Goal: Transaction & Acquisition: Purchase product/service

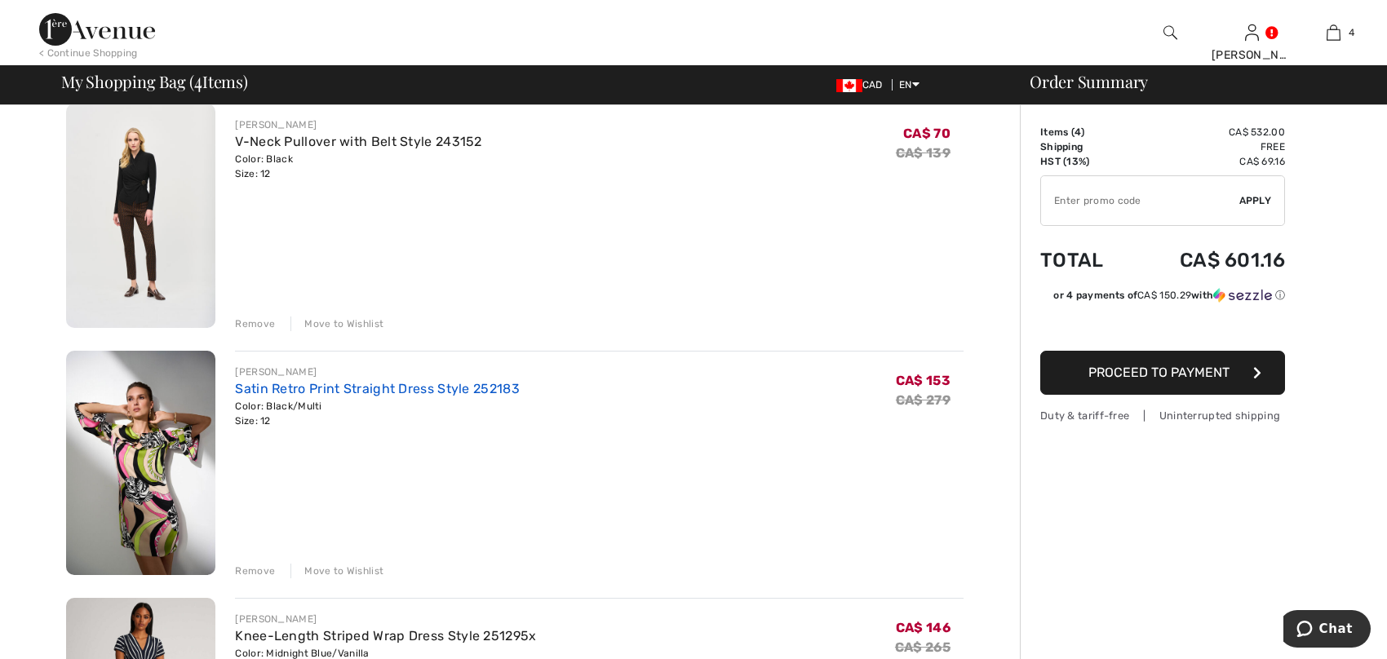
scroll to position [163, 0]
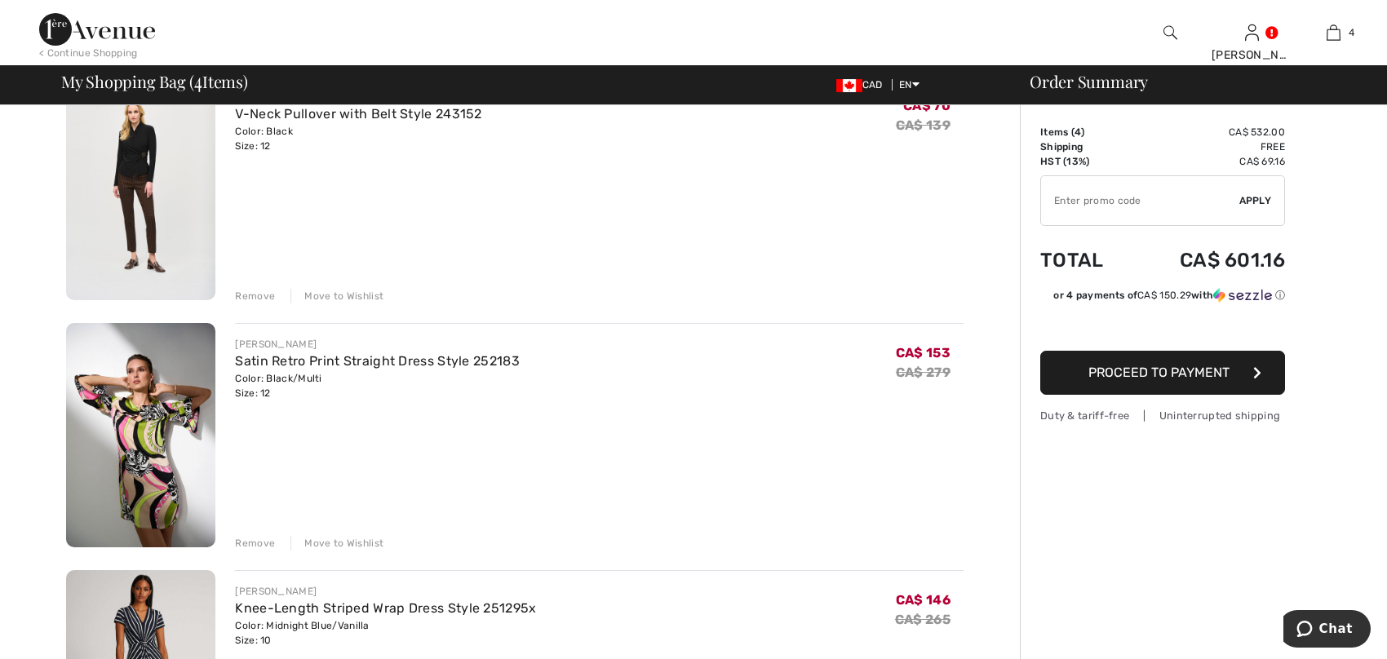
click at [248, 297] on div "Remove" at bounding box center [255, 296] width 40 height 15
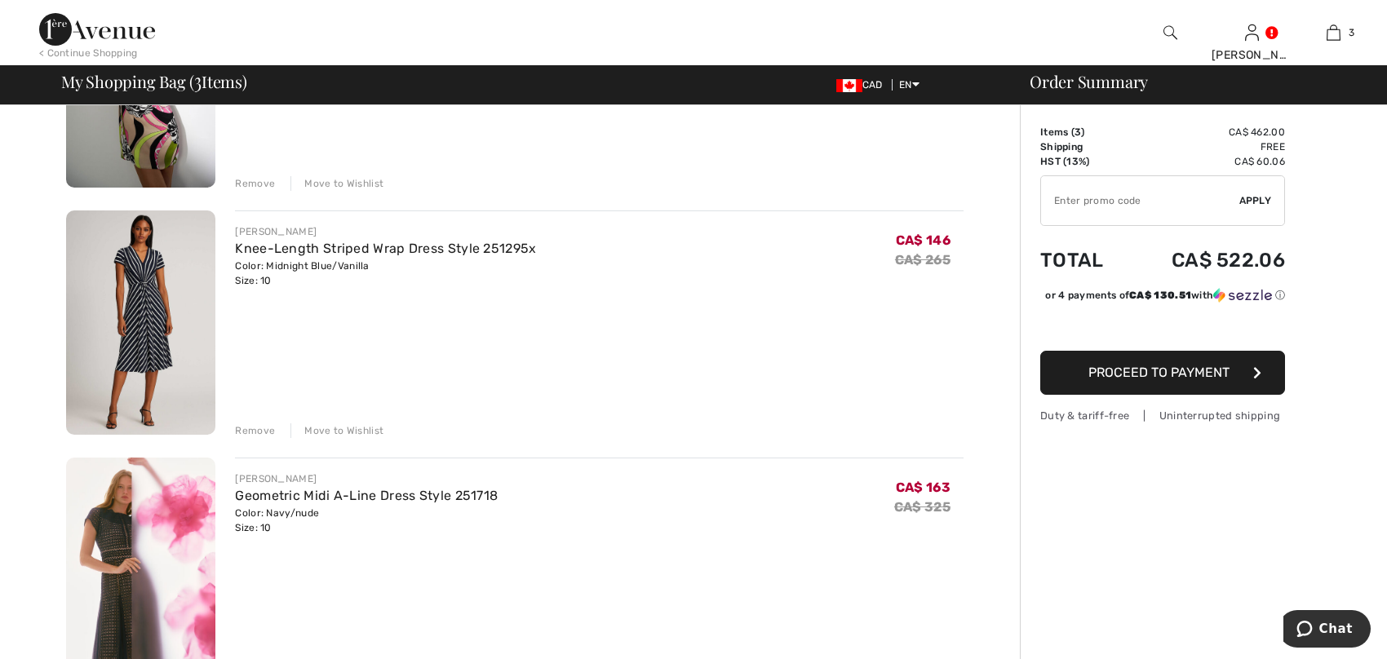
scroll to position [224, 0]
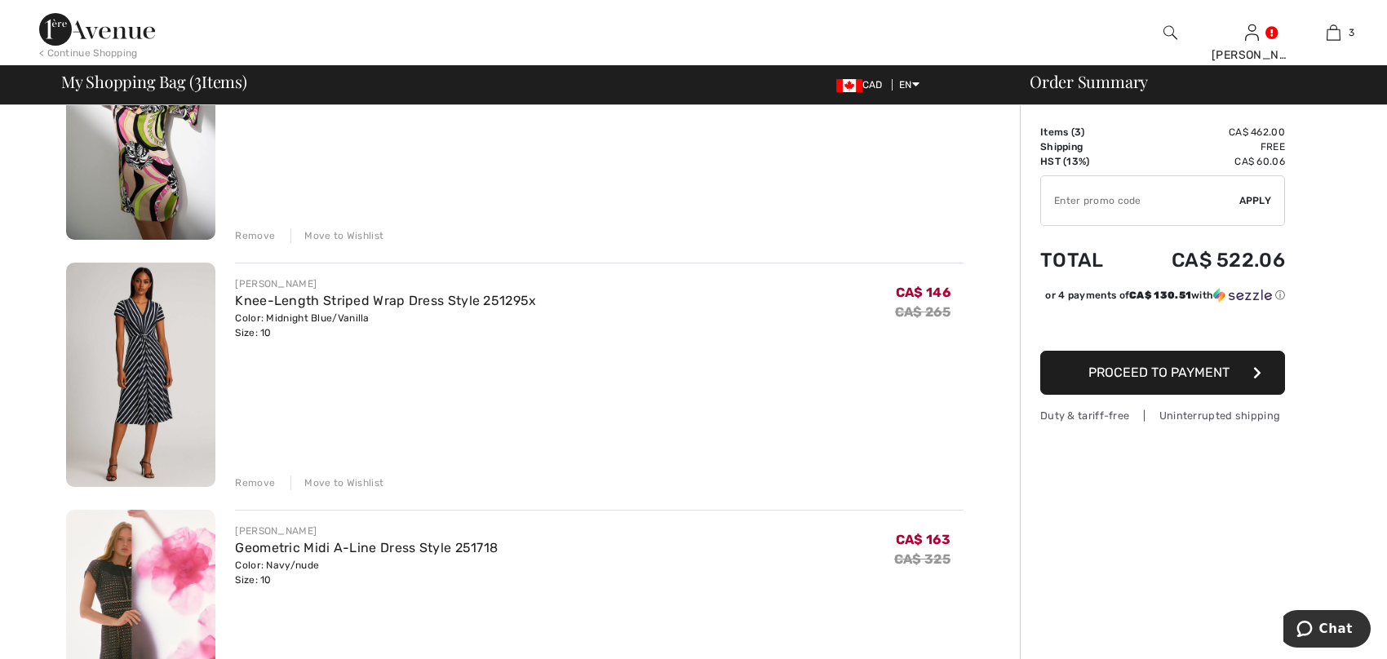
click at [1075, 204] on input "TEXT" at bounding box center [1140, 200] width 198 height 49
type input "EXTRA20"
click at [1256, 201] on span "Apply" at bounding box center [1255, 200] width 33 height 15
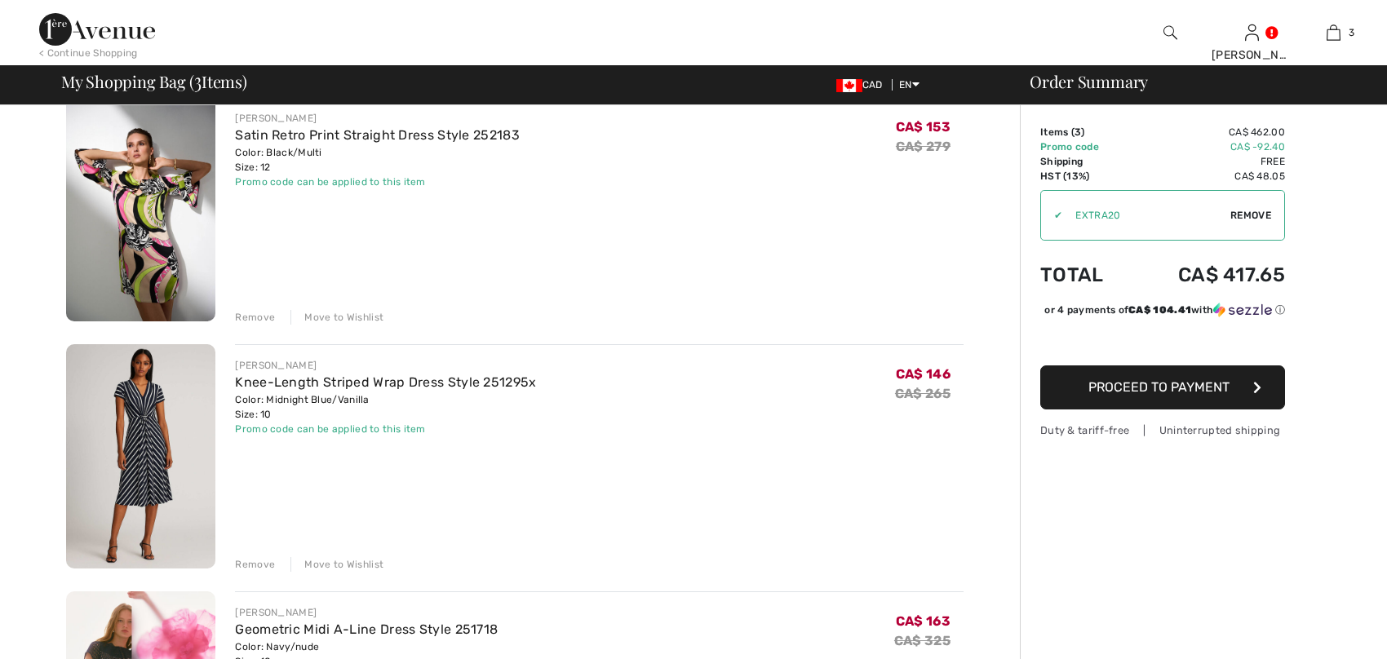
scroll to position [0, 0]
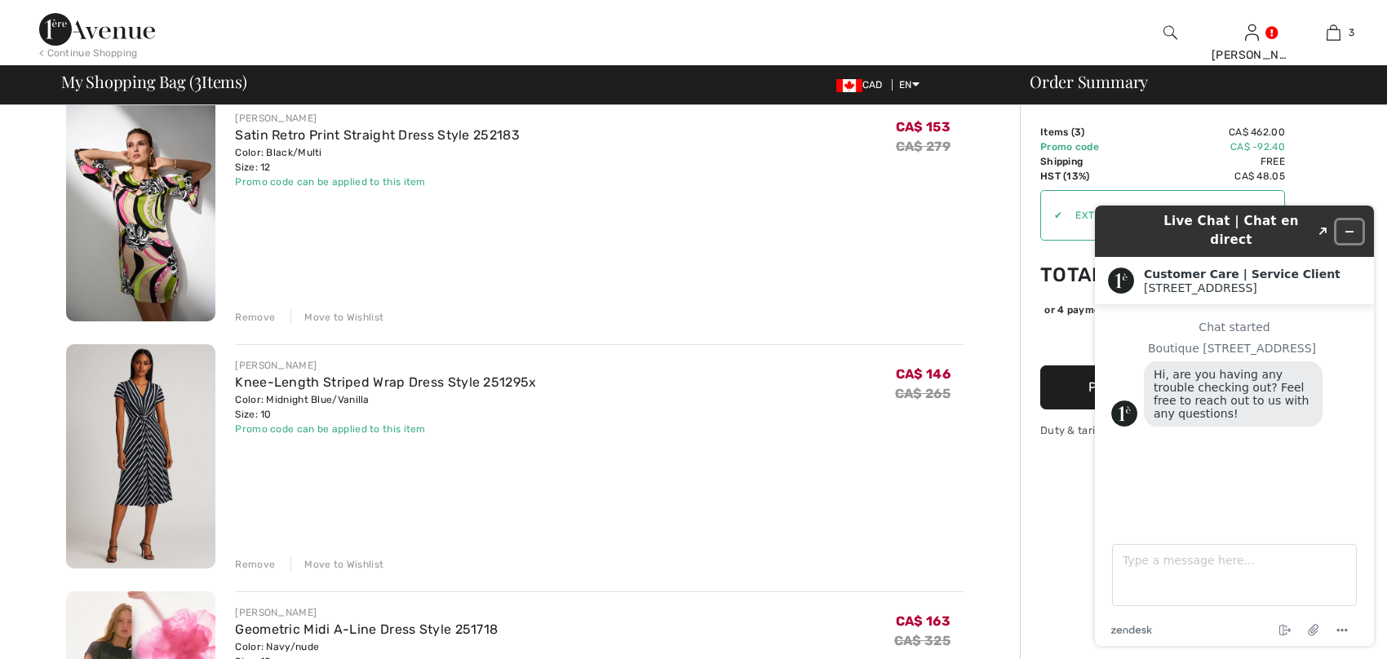
click at [1347, 226] on icon "Minimize widget" at bounding box center [1349, 231] width 11 height 11
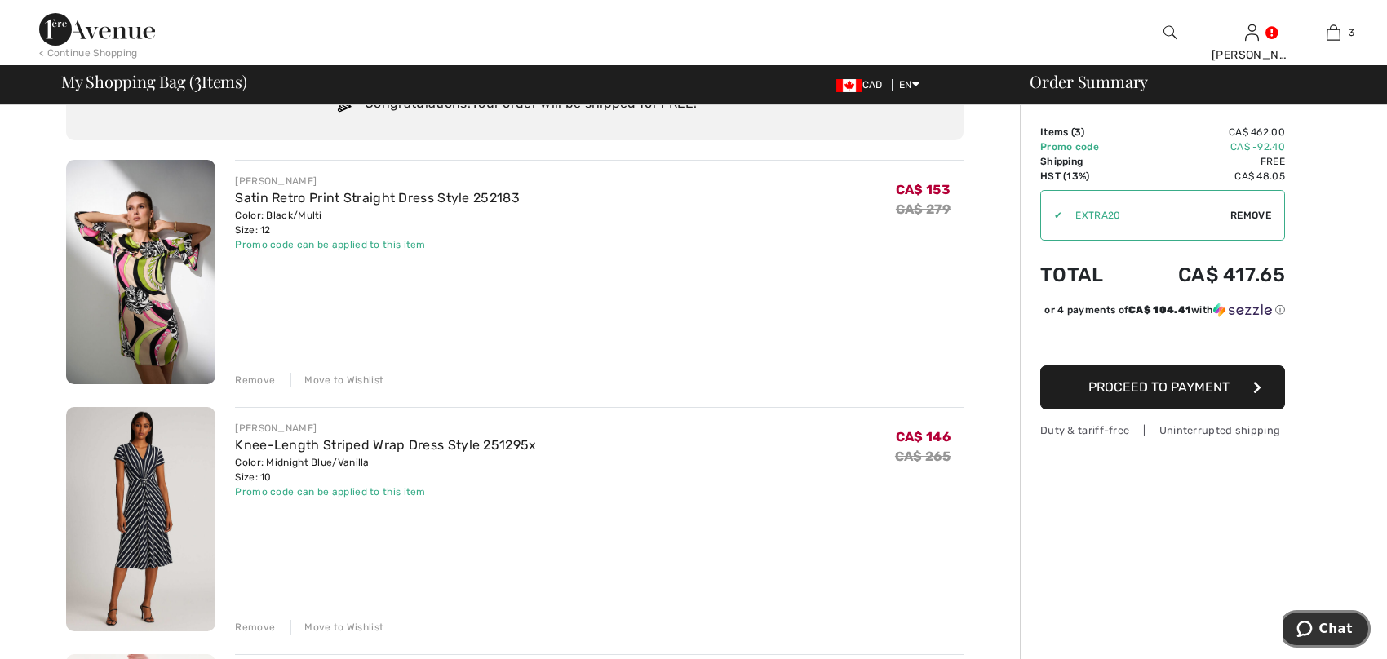
scroll to position [60, 0]
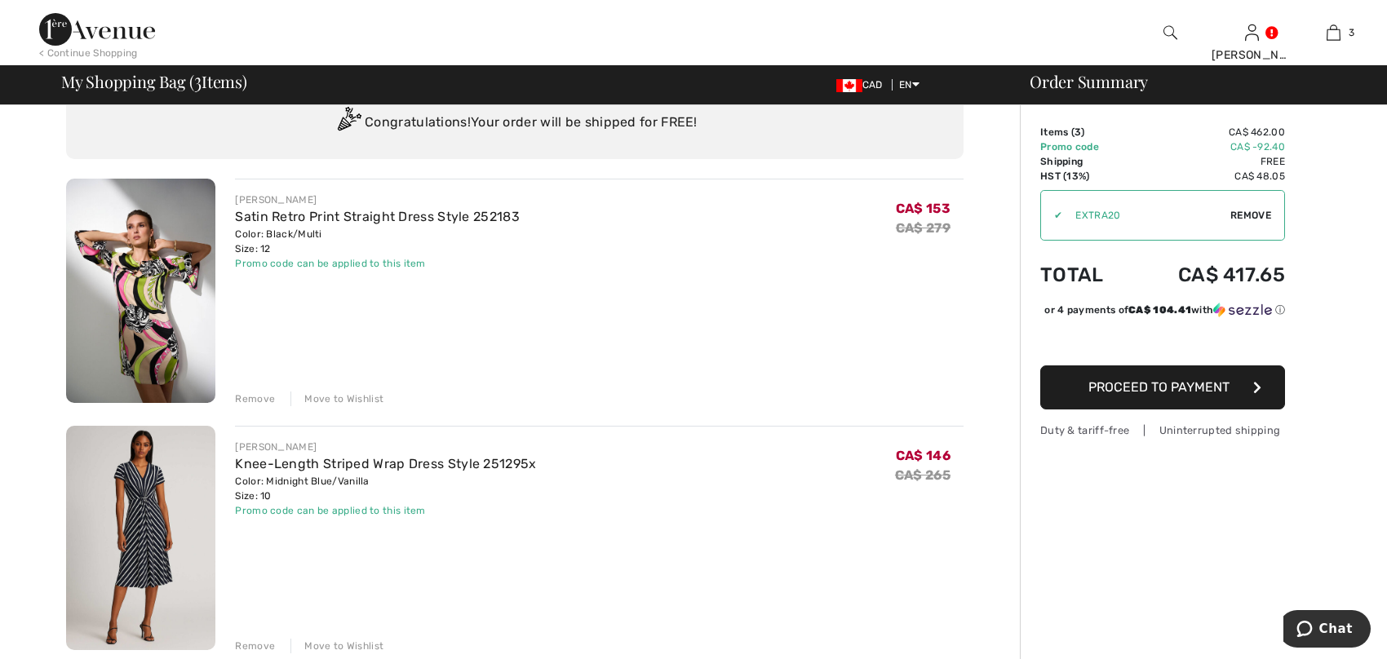
click at [252, 399] on div "Remove" at bounding box center [255, 399] width 40 height 15
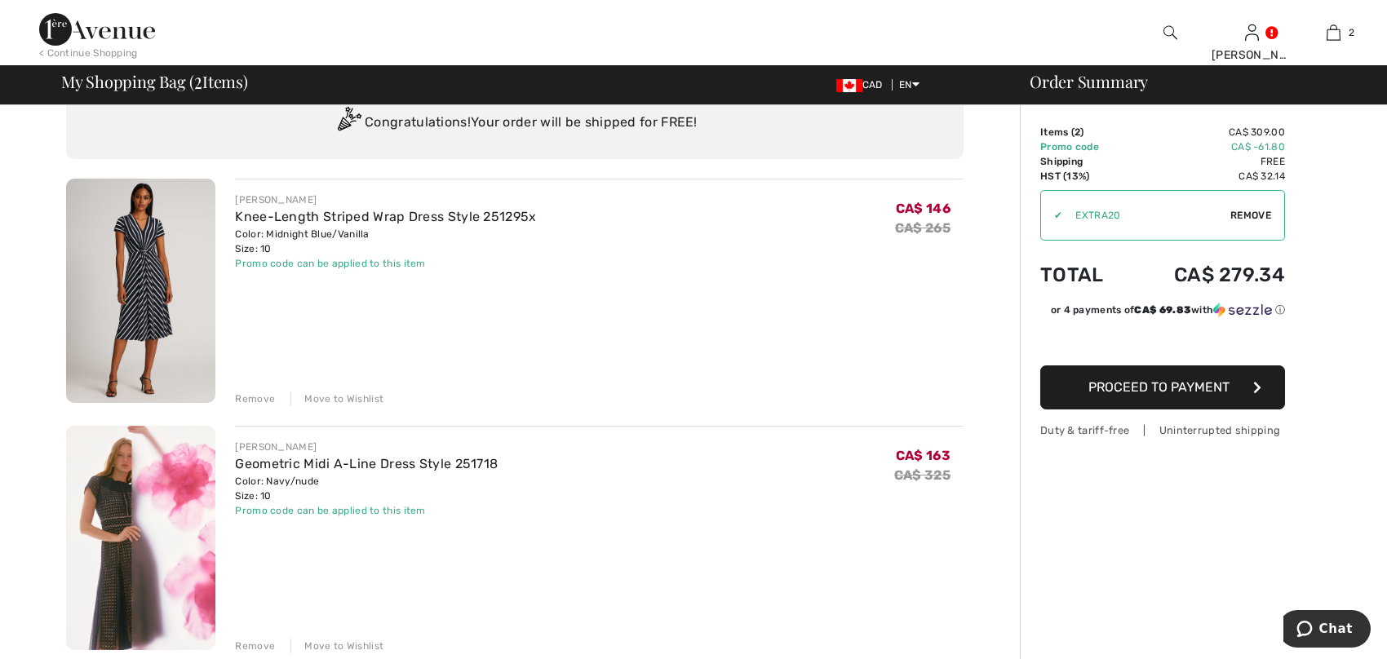
click at [142, 267] on img at bounding box center [140, 291] width 149 height 224
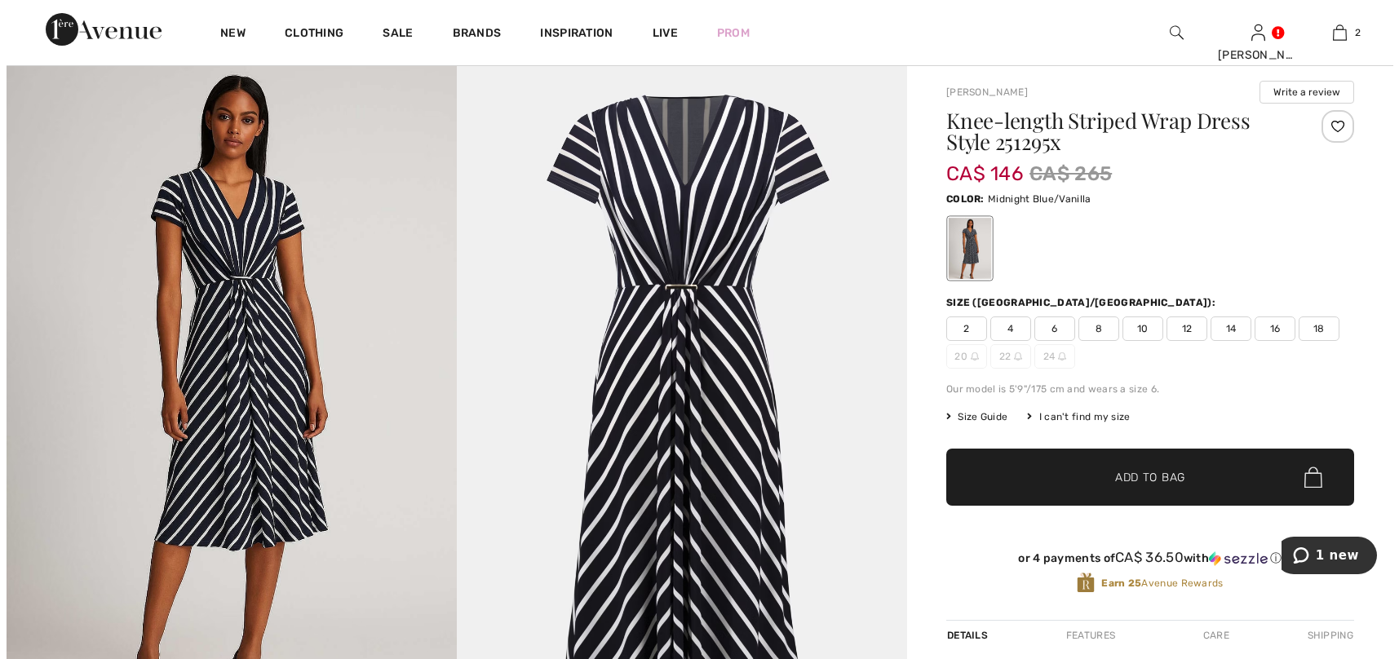
scroll to position [82, 0]
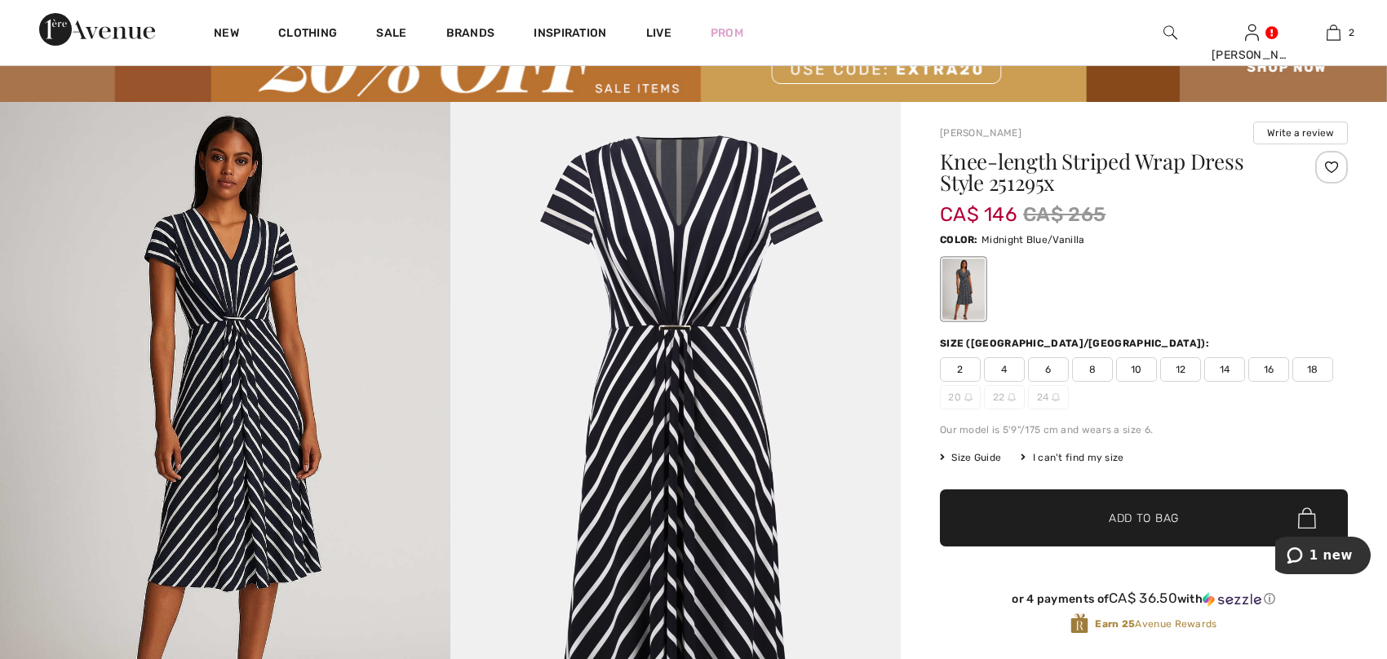
click at [229, 317] on img at bounding box center [225, 440] width 450 height 676
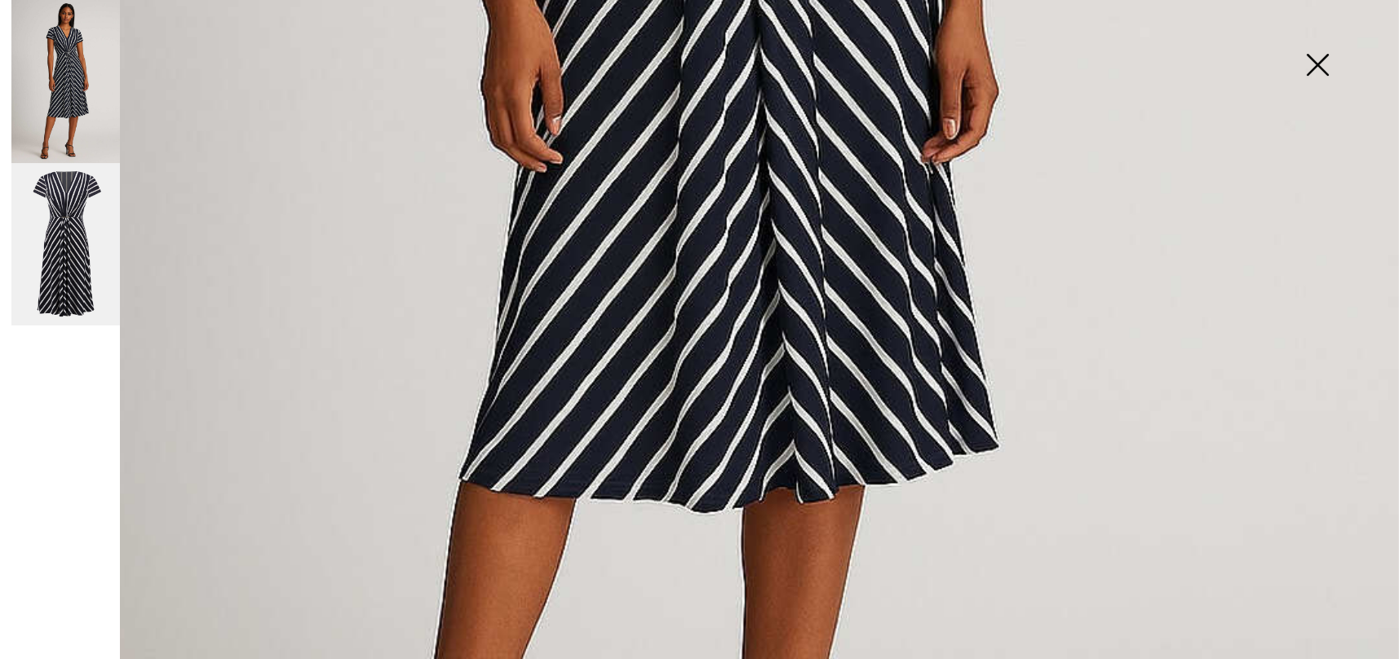
scroll to position [1061, 0]
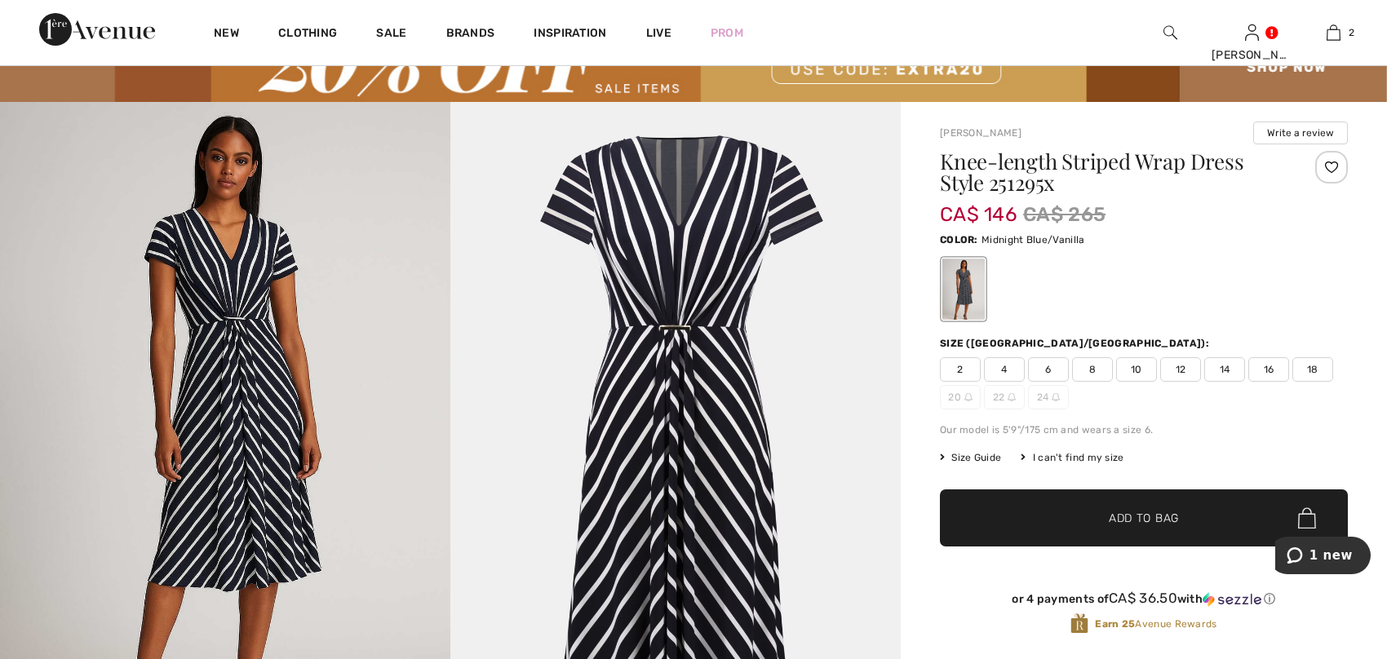
click at [265, 362] on img at bounding box center [225, 440] width 450 height 676
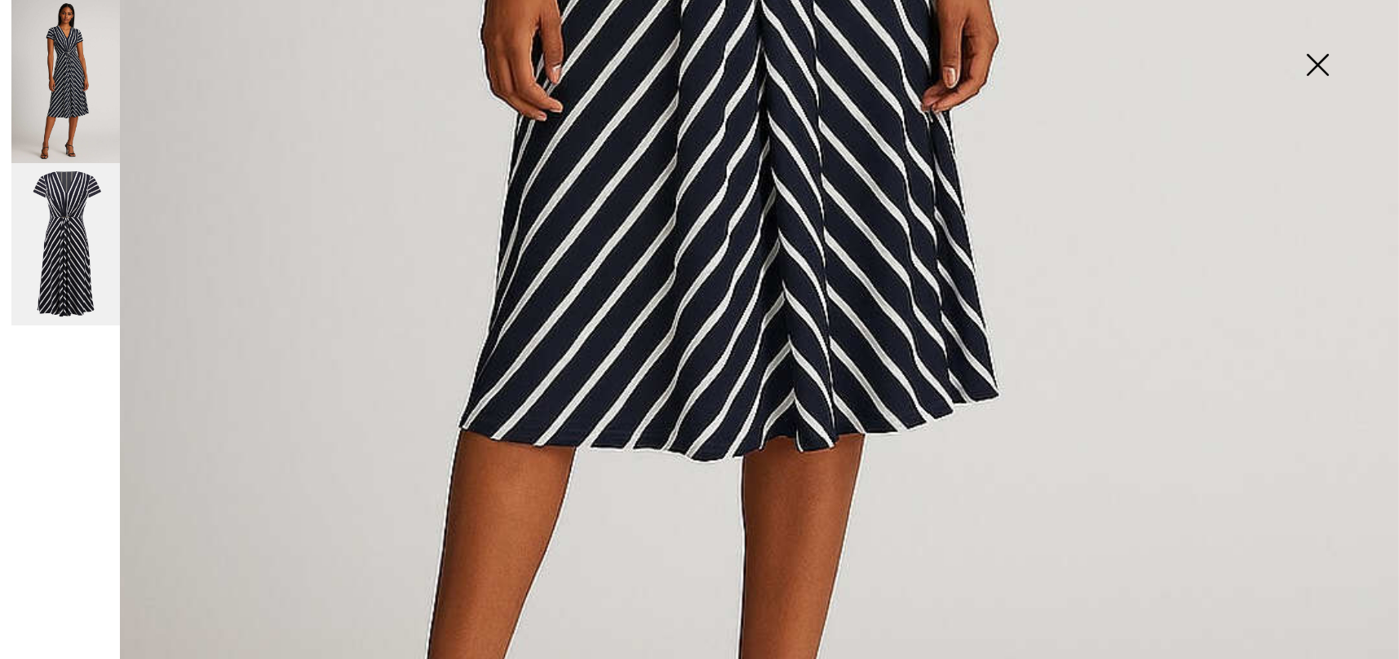
click at [47, 257] on img at bounding box center [65, 244] width 109 height 163
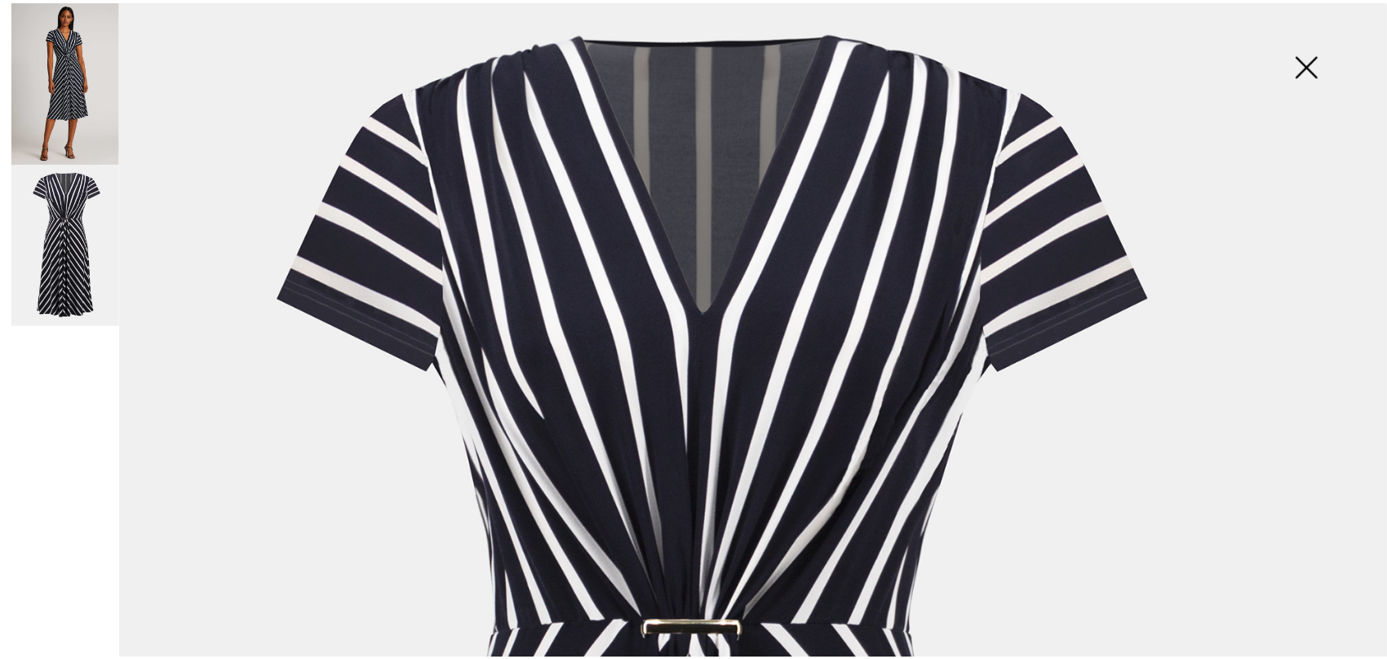
scroll to position [34, 0]
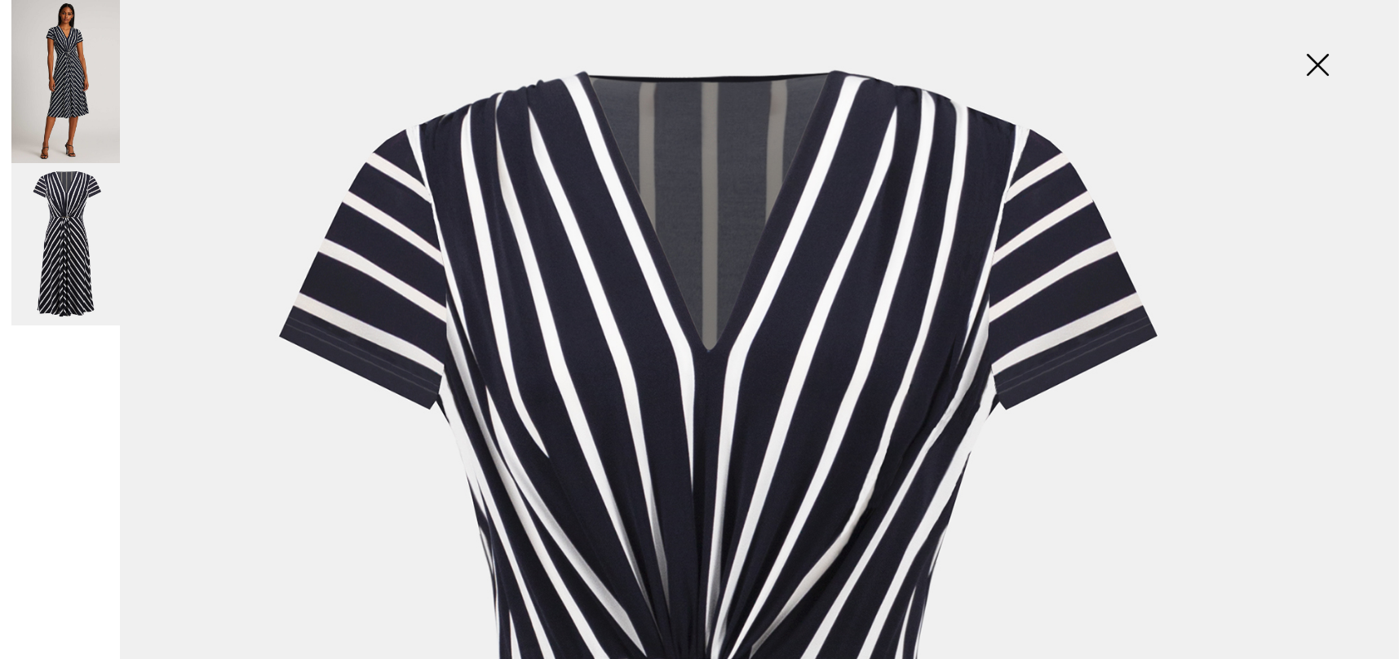
click at [1316, 62] on img at bounding box center [1318, 66] width 82 height 84
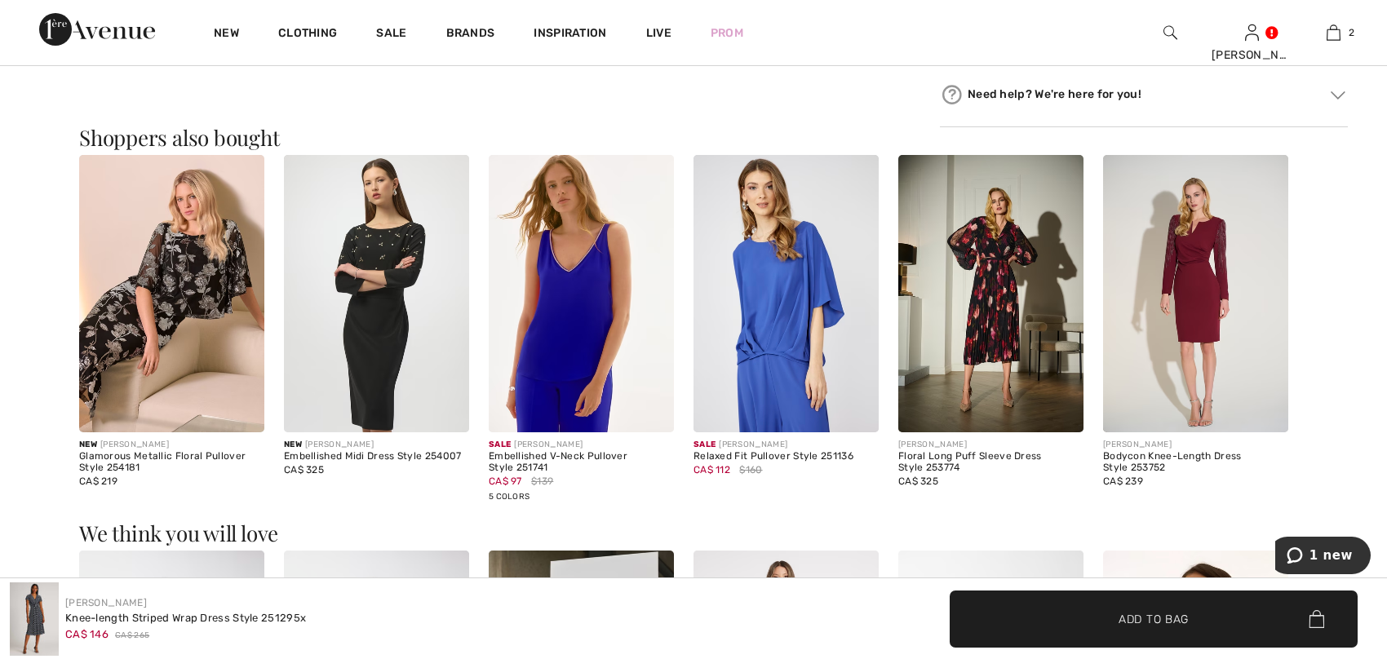
scroll to position [1061, 0]
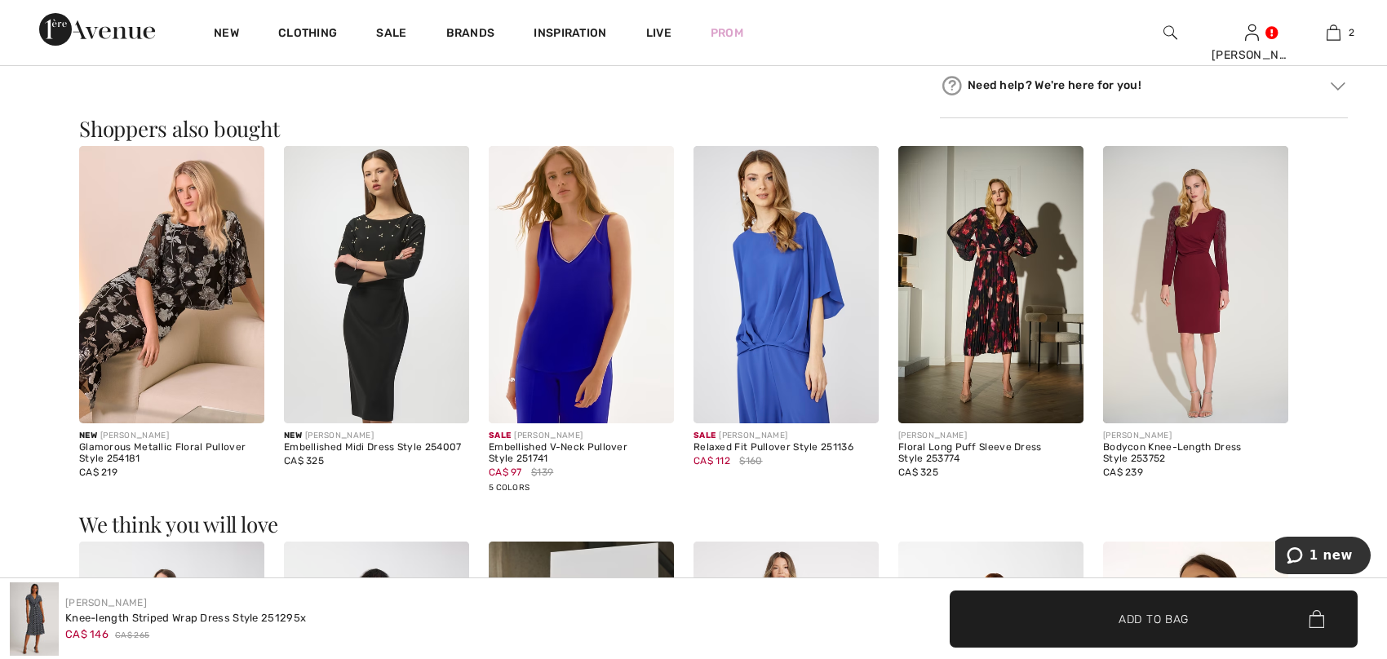
click at [1212, 248] on img at bounding box center [1195, 285] width 185 height 278
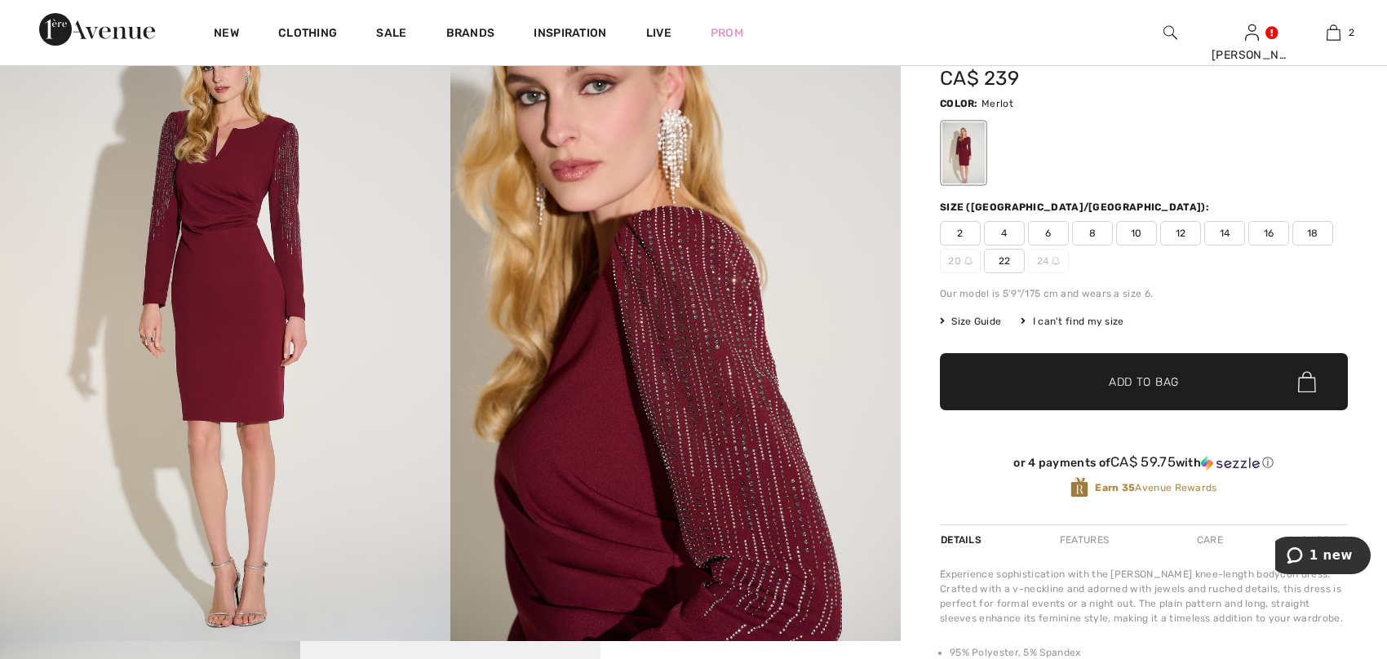
scroll to position [82, 0]
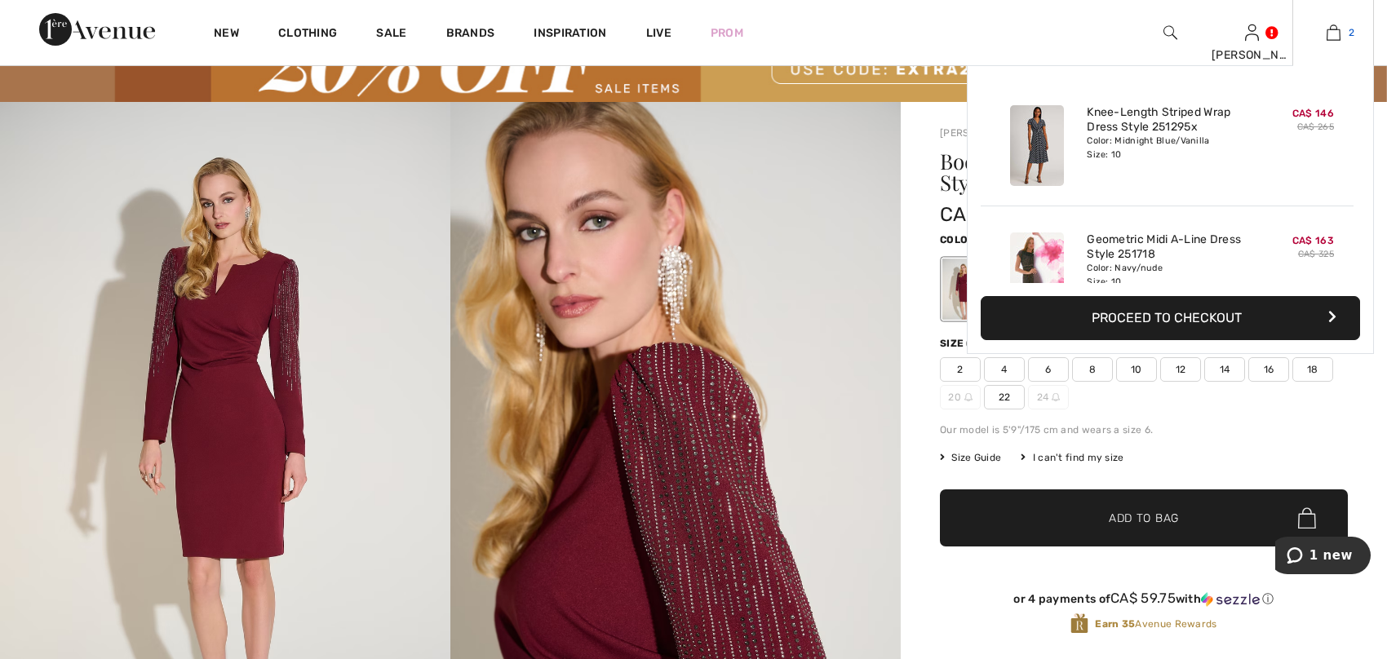
click at [1334, 30] on img at bounding box center [1334, 33] width 14 height 20
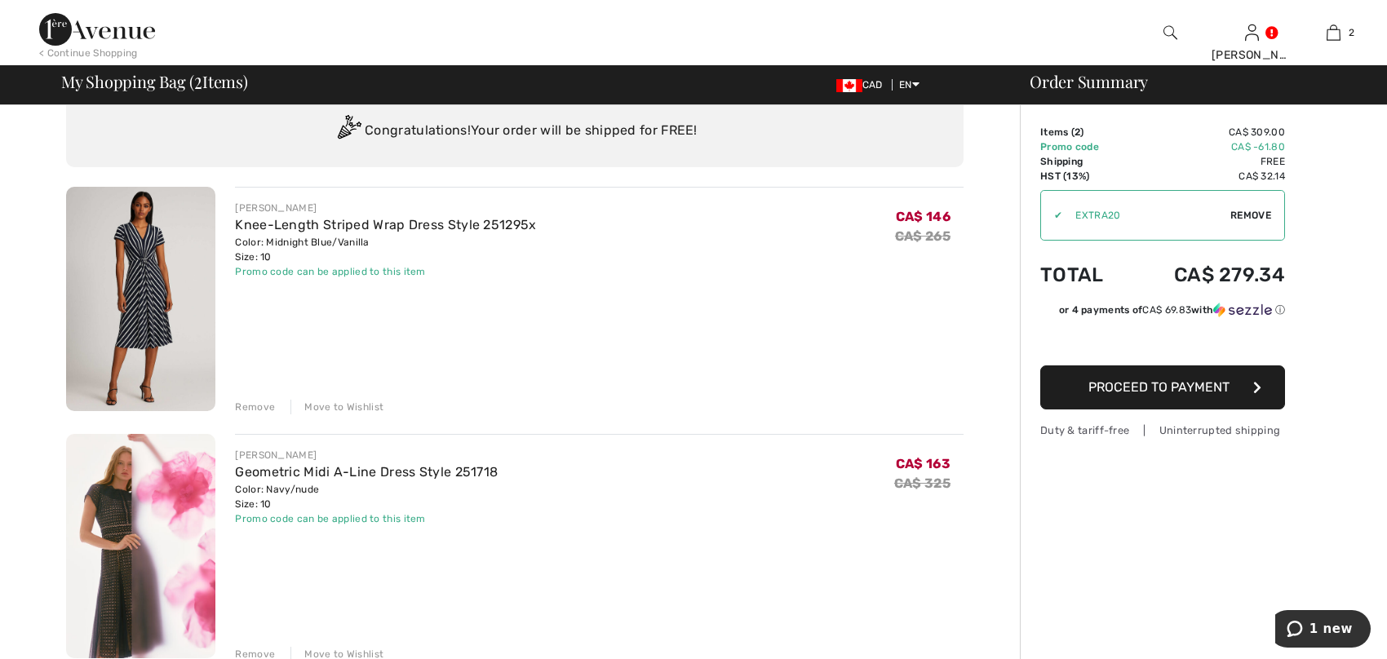
scroll to position [163, 0]
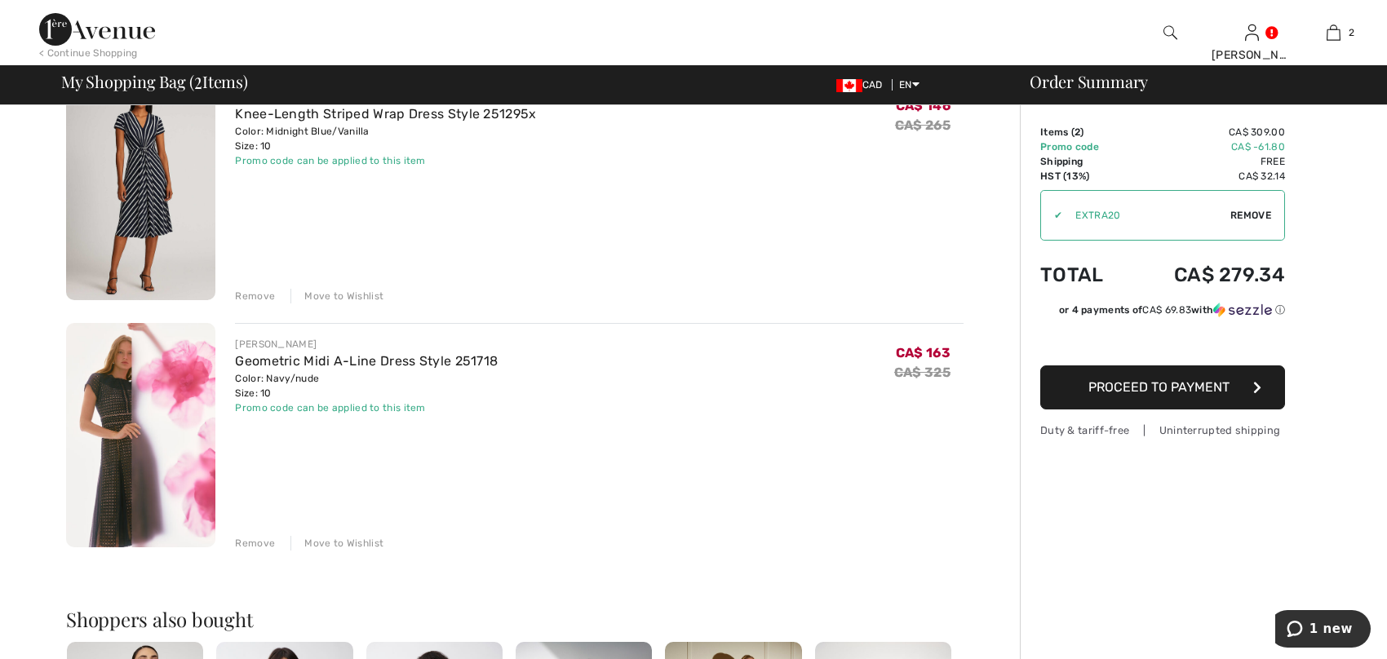
click at [255, 295] on div "Remove" at bounding box center [255, 296] width 40 height 15
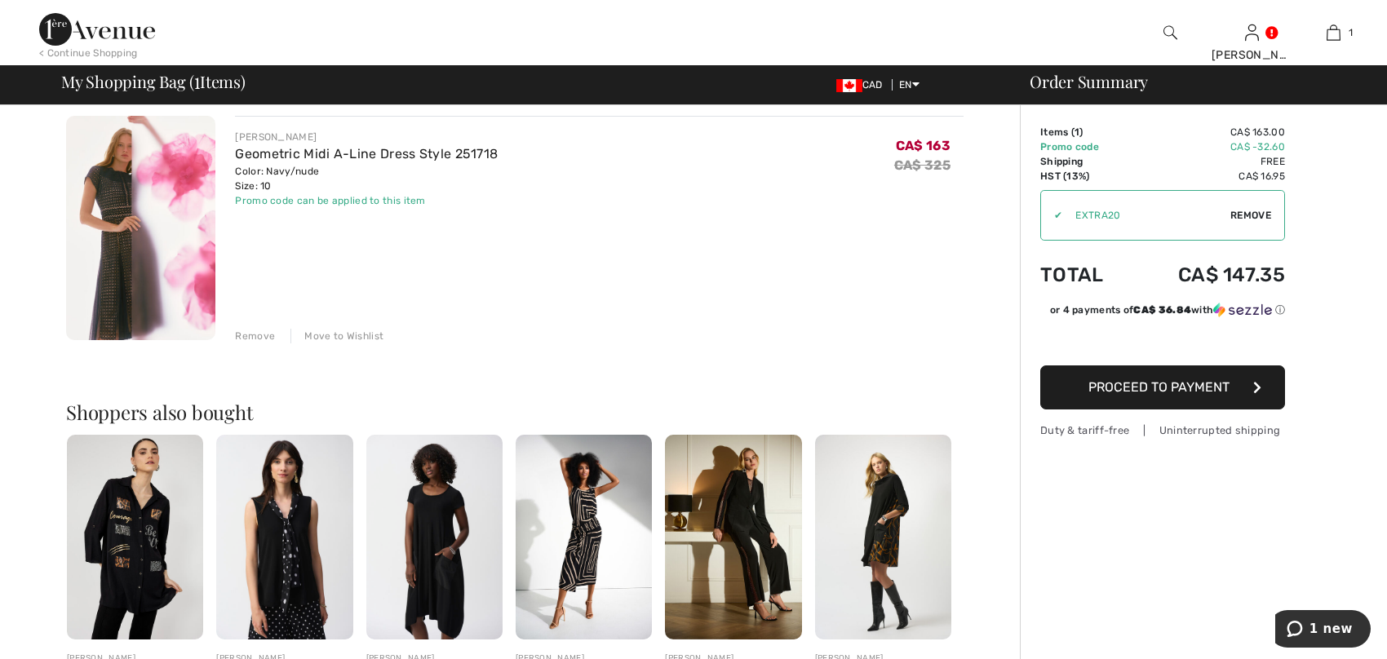
scroll to position [0, 0]
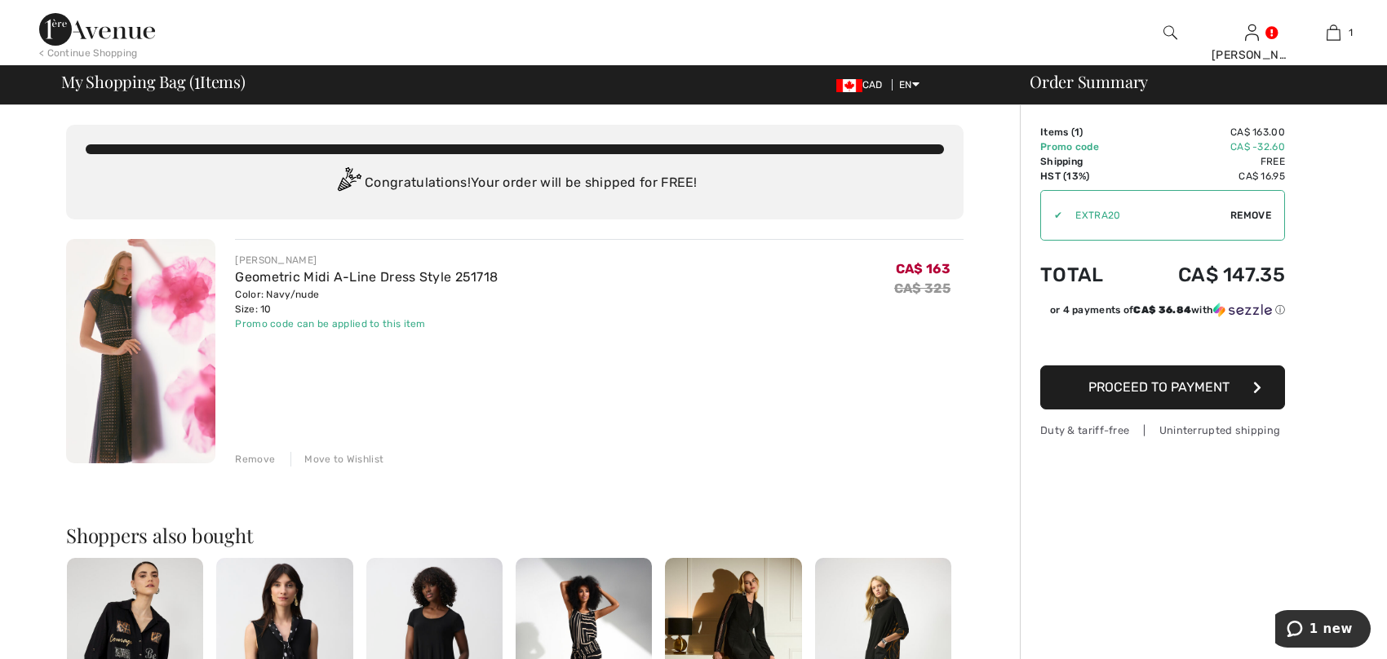
click at [105, 308] on img at bounding box center [140, 351] width 149 height 224
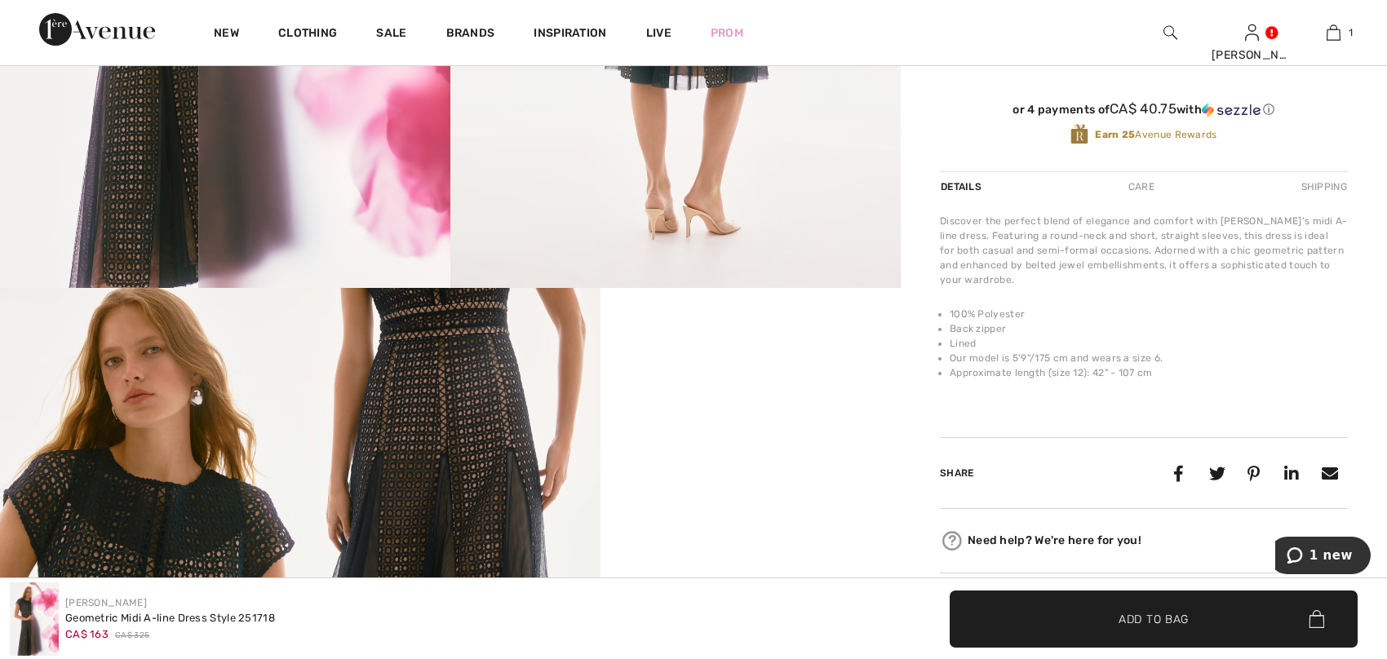
scroll to position [734, 0]
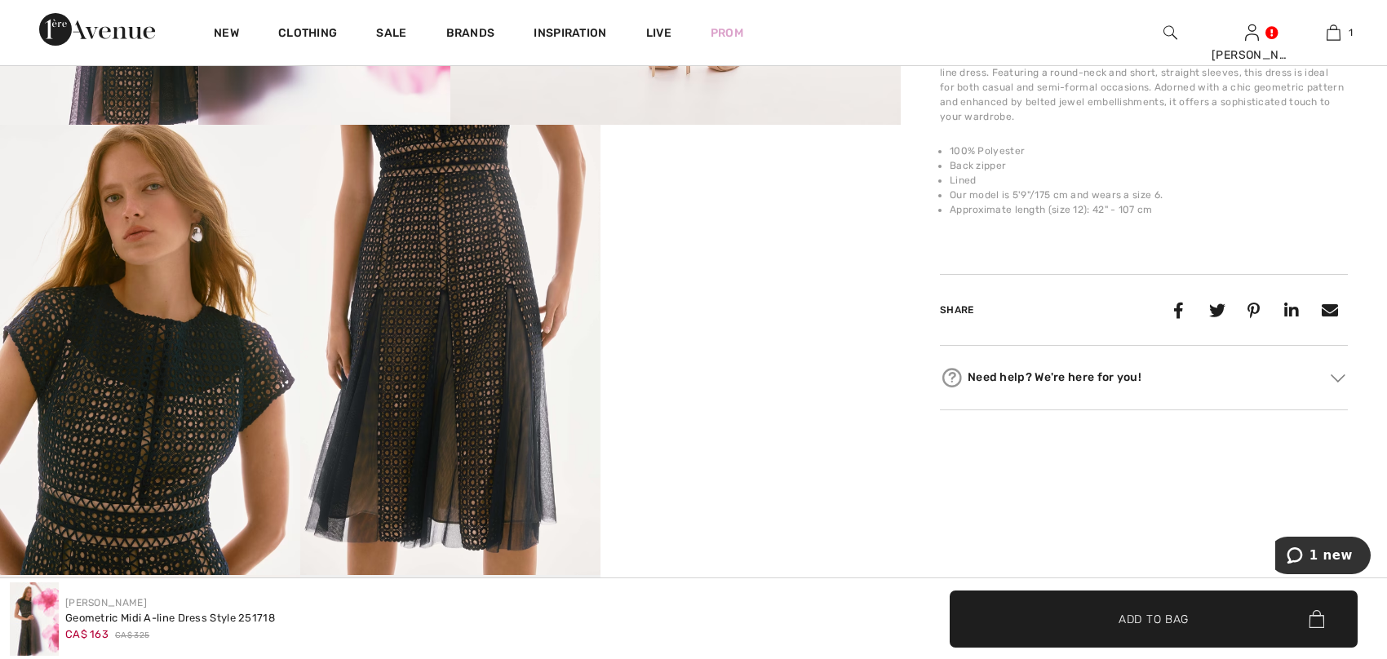
click at [475, 456] on img at bounding box center [450, 350] width 300 height 450
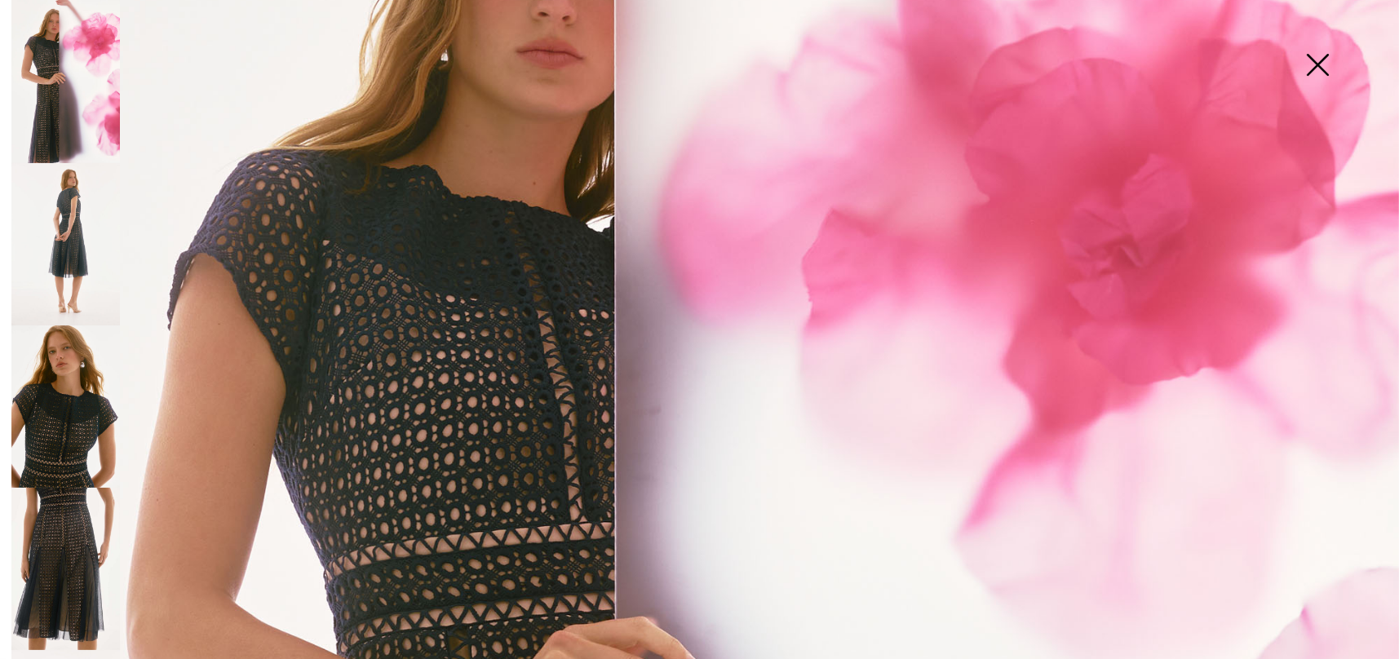
scroll to position [278, 0]
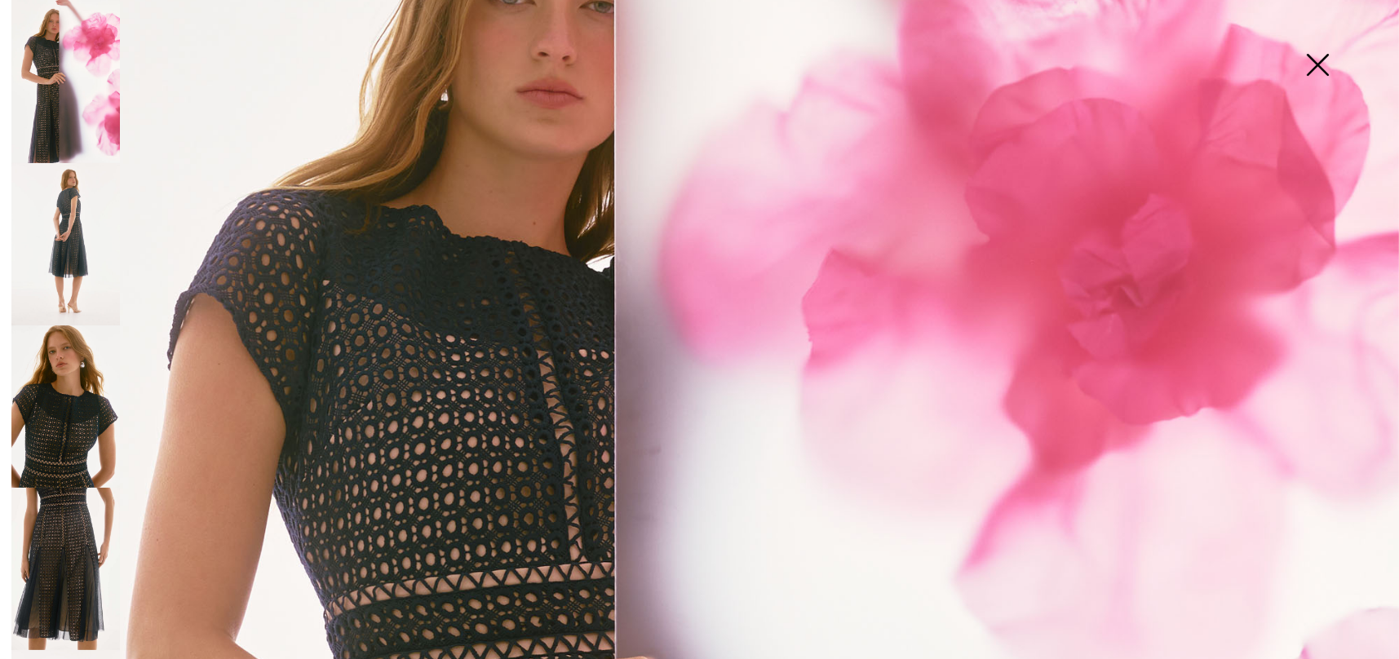
click at [68, 428] on img at bounding box center [65, 407] width 109 height 162
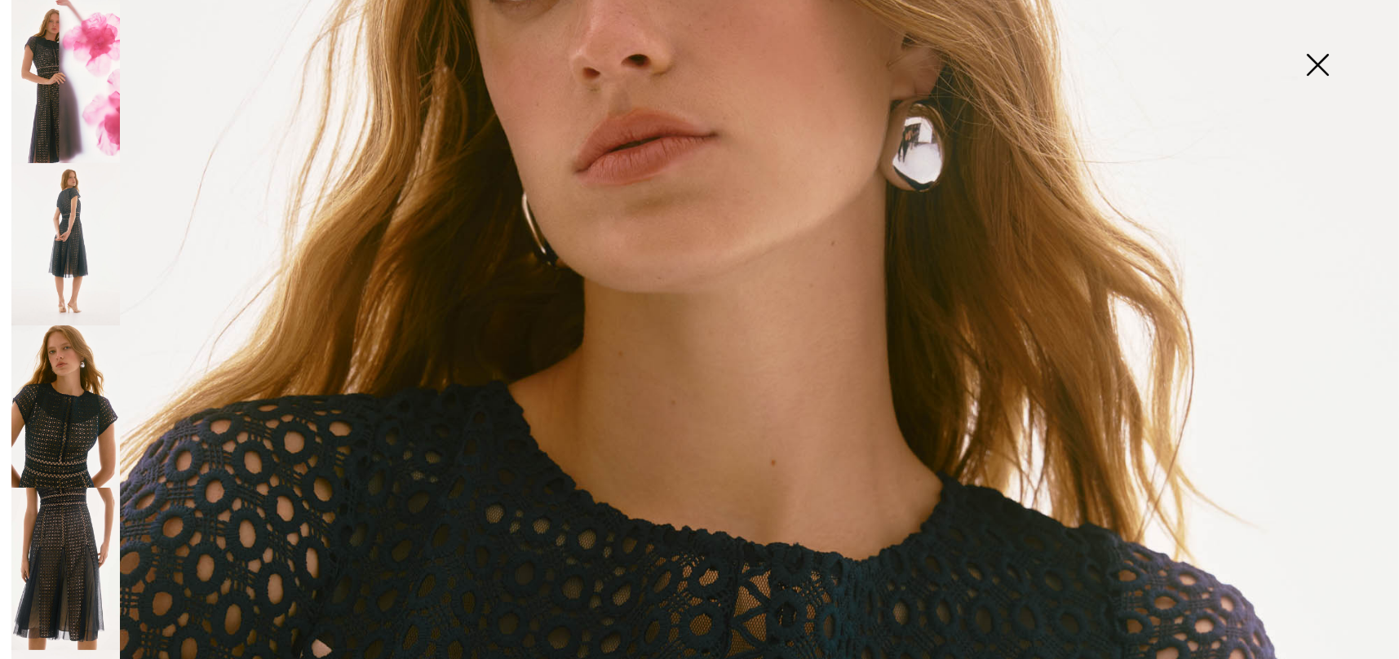
scroll to position [0, 0]
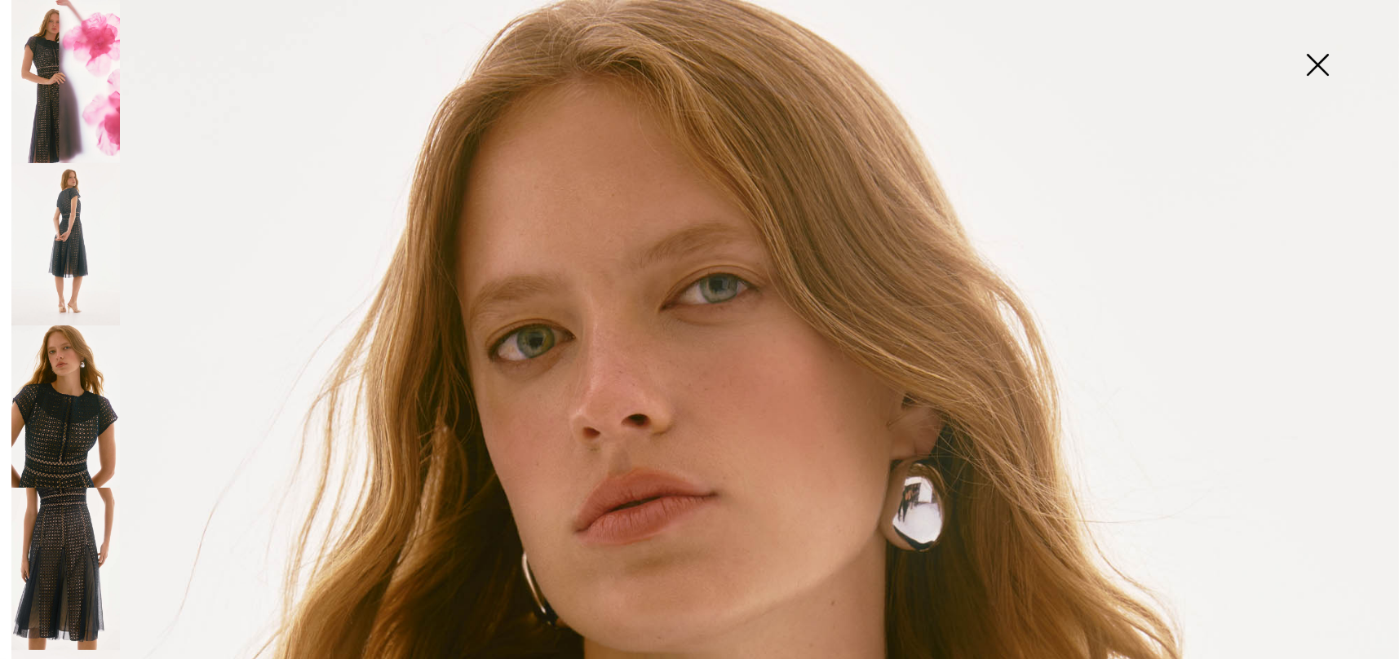
click at [1316, 64] on img at bounding box center [1318, 66] width 82 height 84
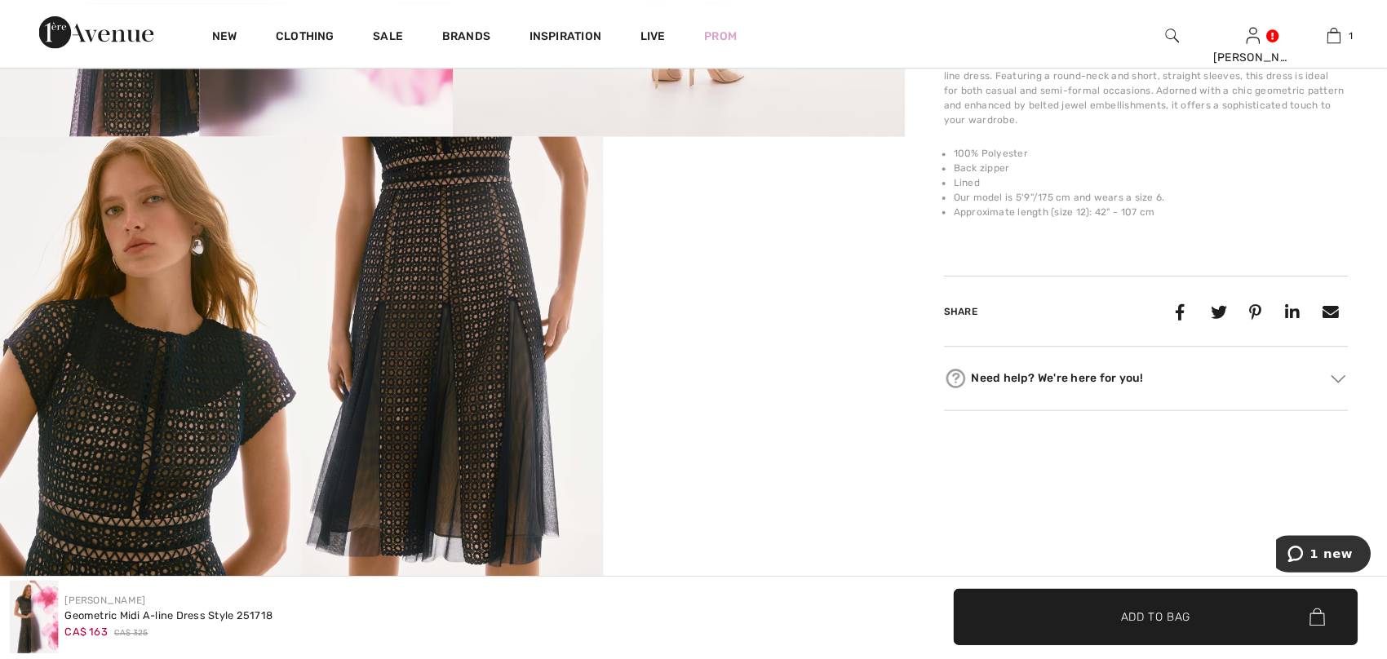
scroll to position [734, 0]
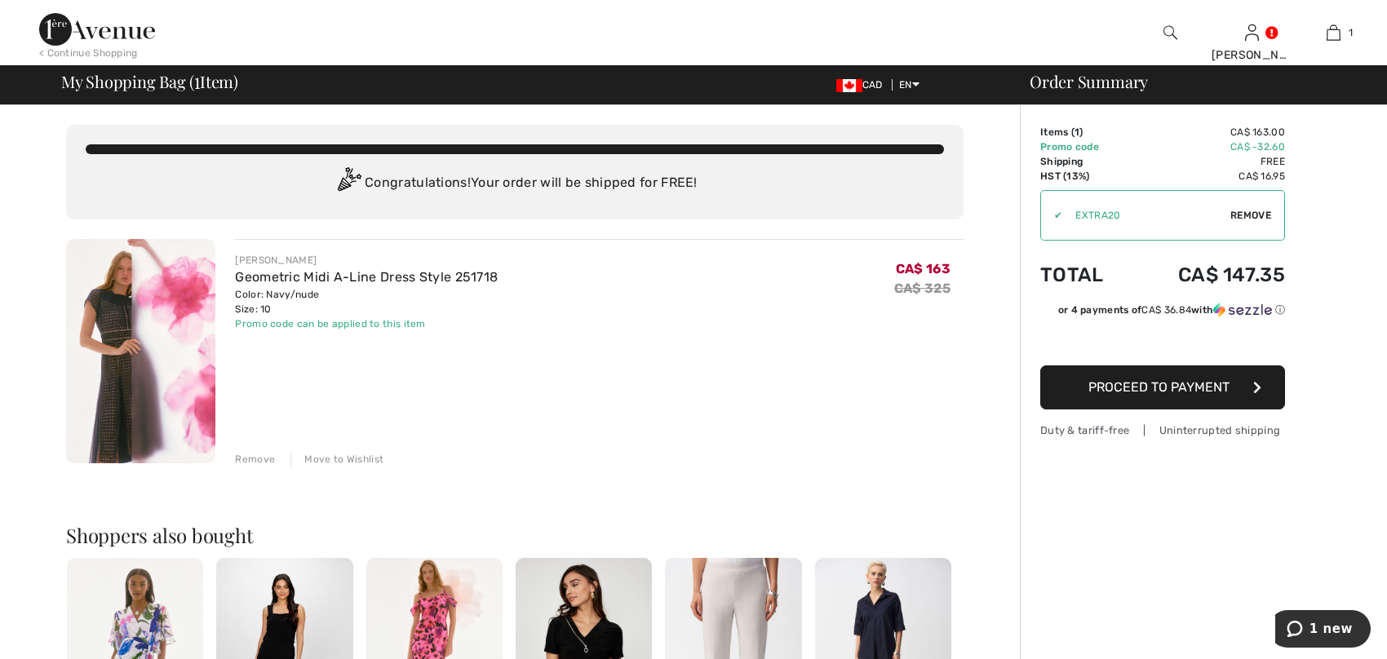
click at [1158, 394] on button "Proceed to Payment" at bounding box center [1162, 388] width 245 height 44
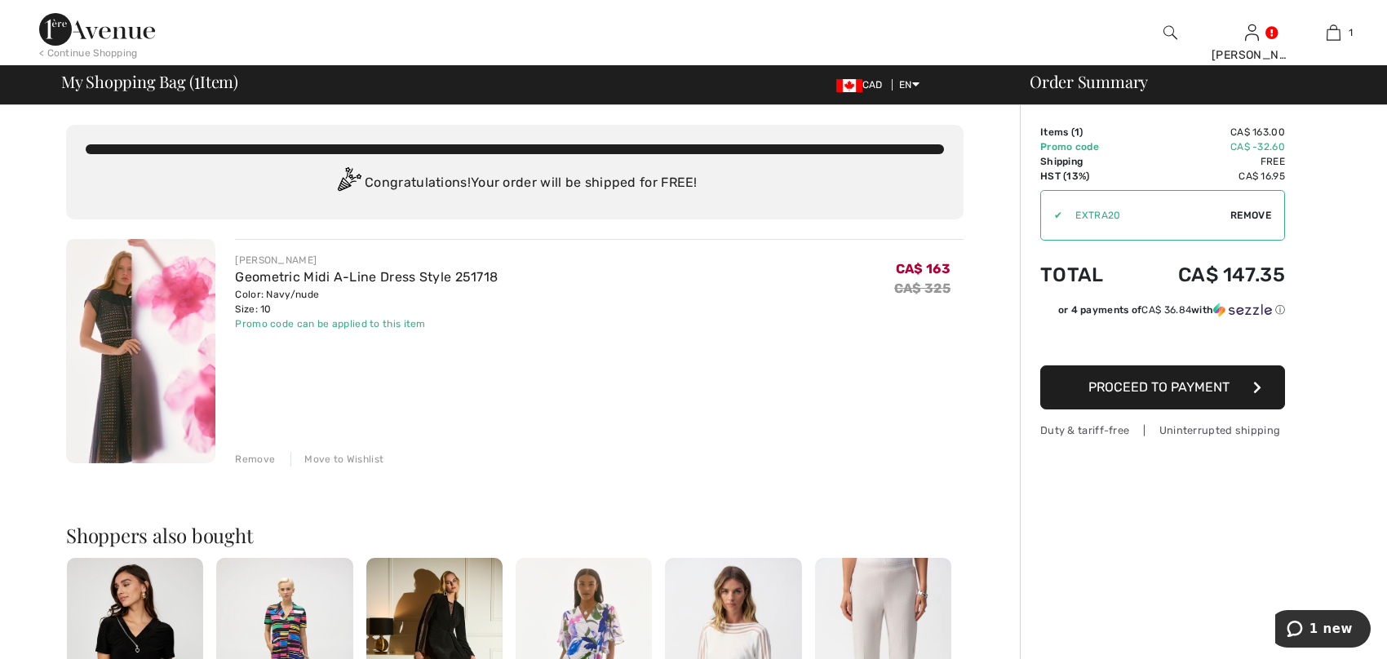
click at [113, 319] on img at bounding box center [140, 351] width 149 height 224
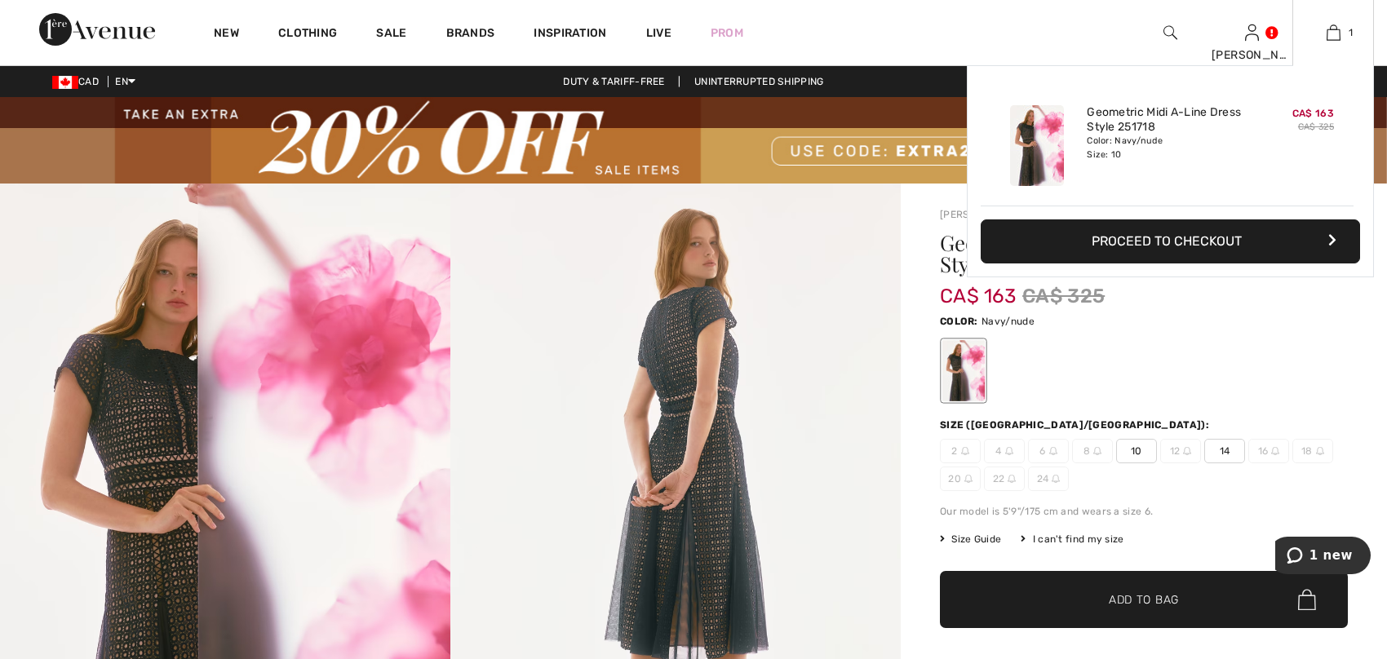
click at [1203, 248] on button "Proceed to Checkout" at bounding box center [1170, 241] width 379 height 44
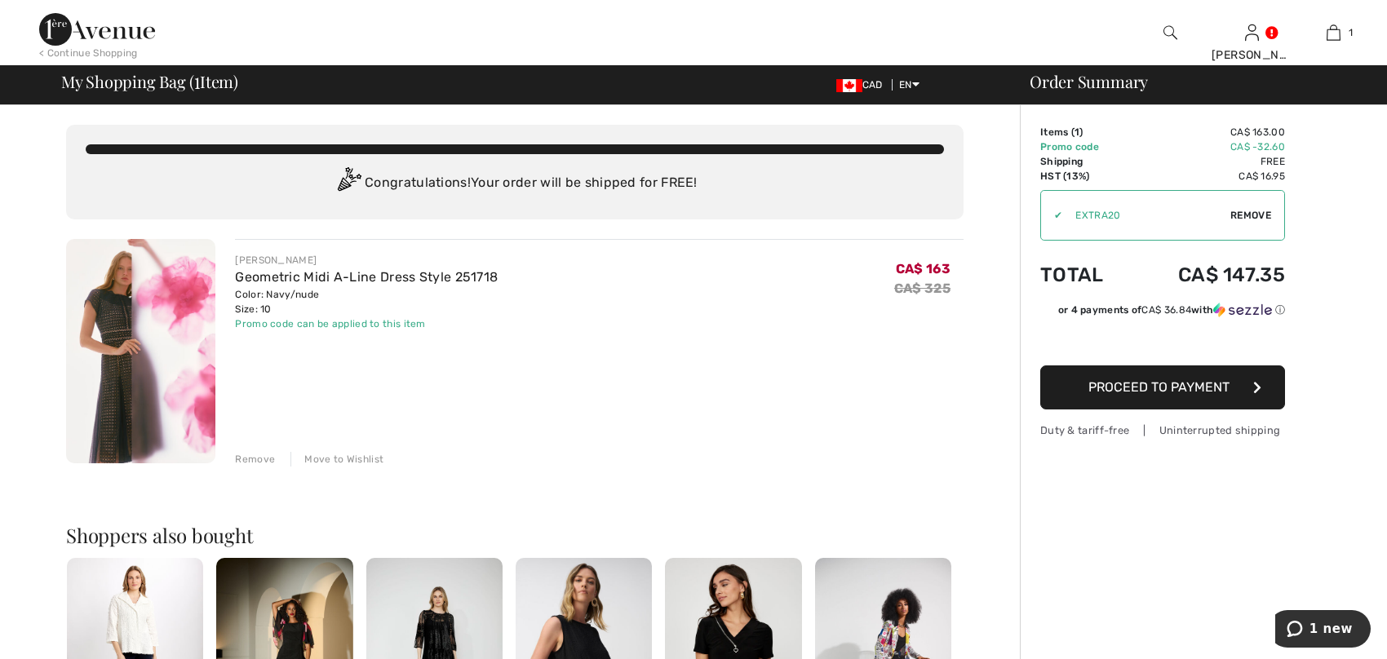
click at [1167, 390] on span "Proceed to Payment" at bounding box center [1158, 387] width 141 height 16
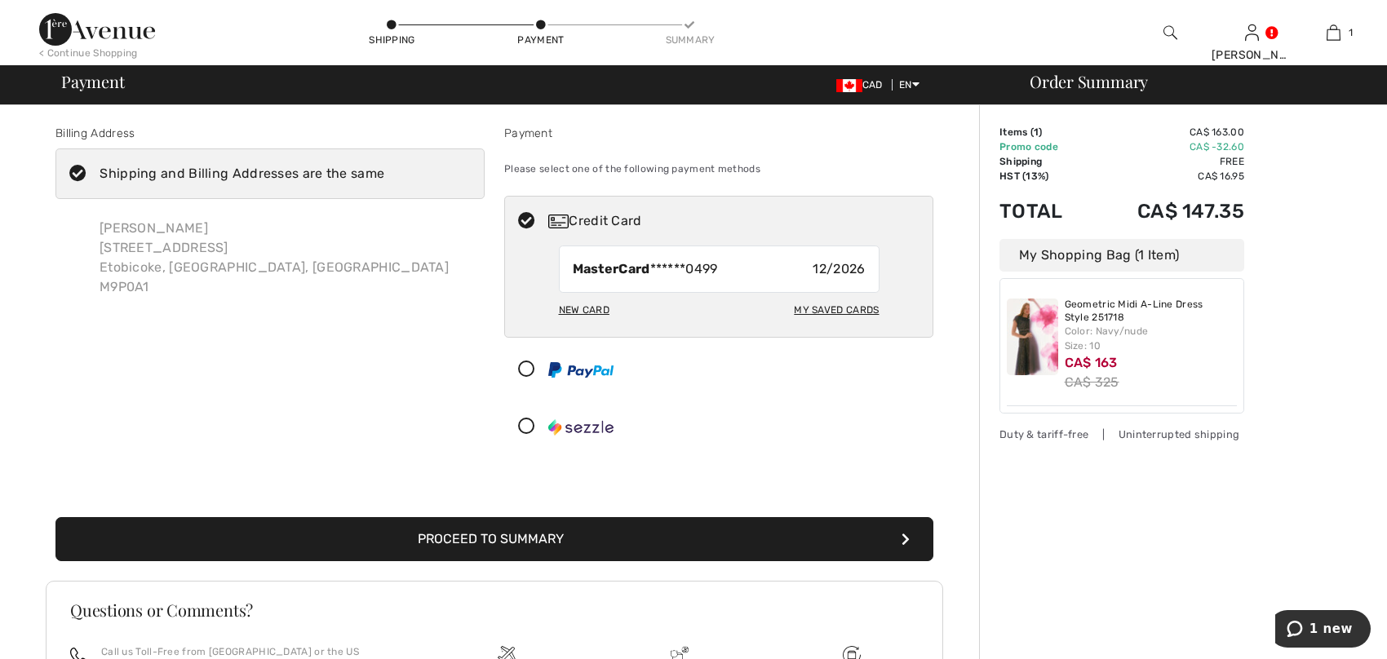
click at [517, 540] on button "Proceed to Summary" at bounding box center [494, 539] width 878 height 44
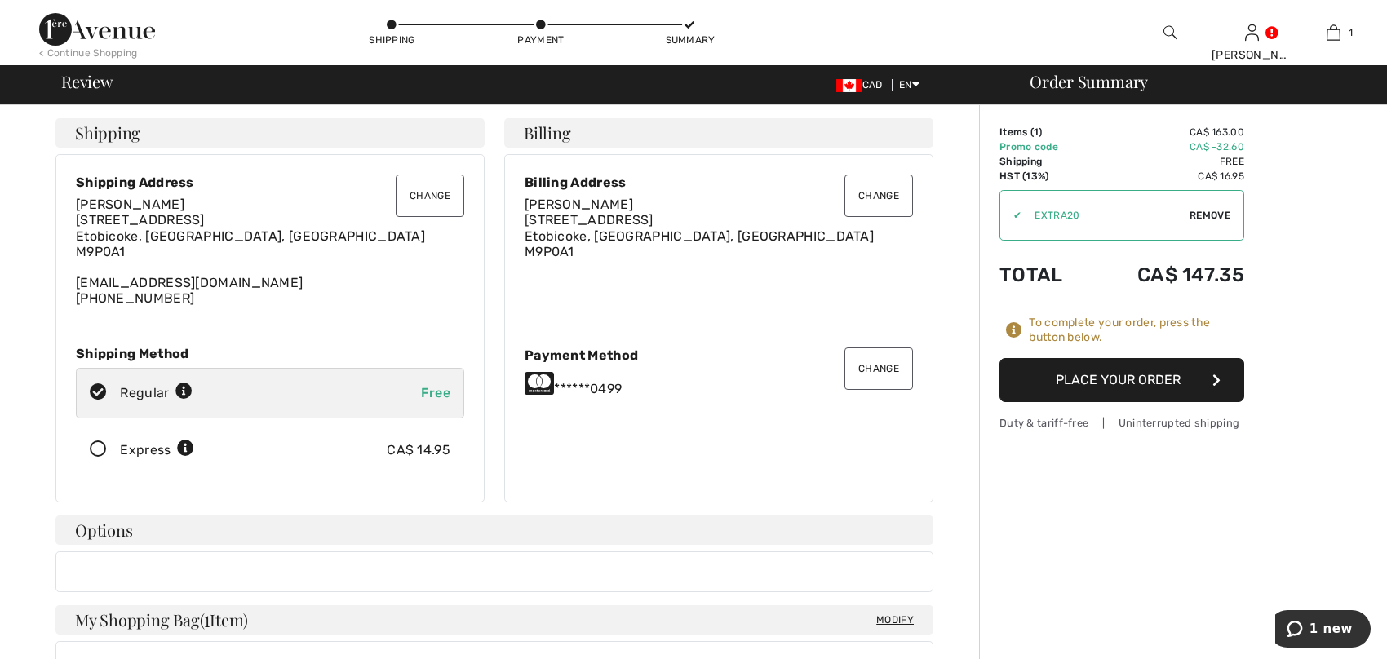
click at [1116, 383] on button "Place Your Order" at bounding box center [1121, 380] width 245 height 44
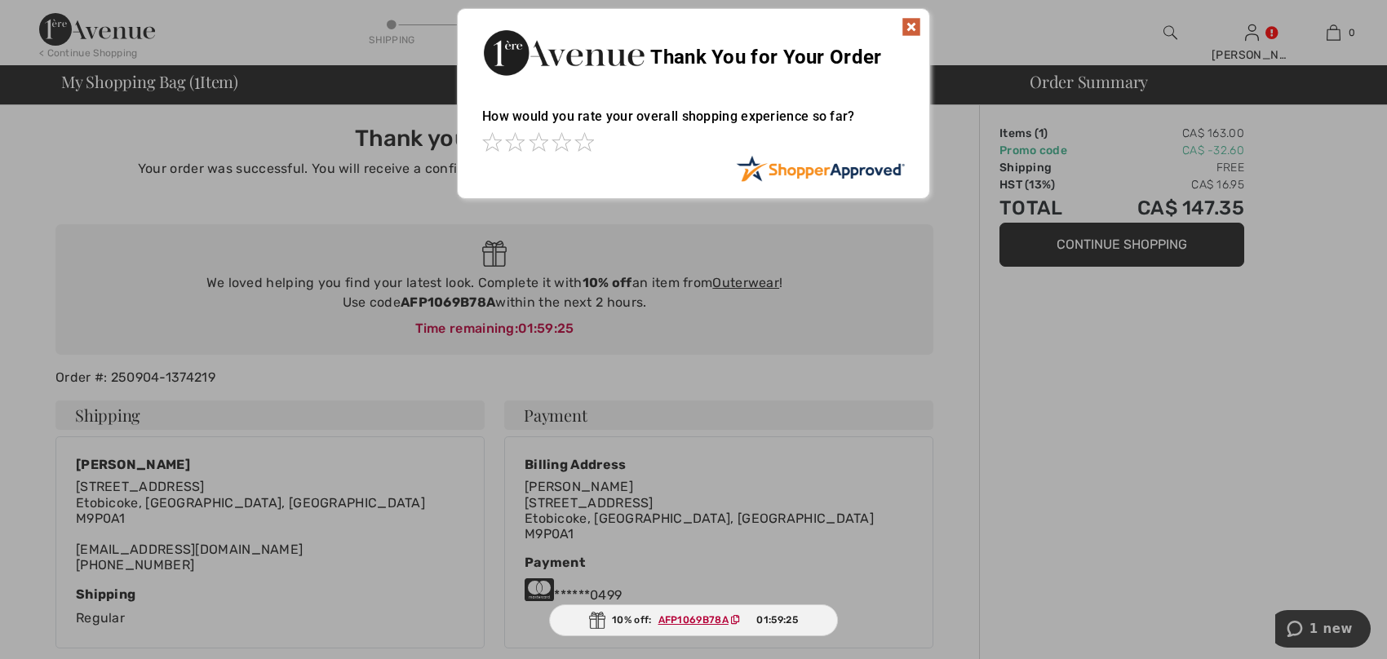
click at [911, 28] on img at bounding box center [912, 27] width 20 height 20
